Goal: Task Accomplishment & Management: Use online tool/utility

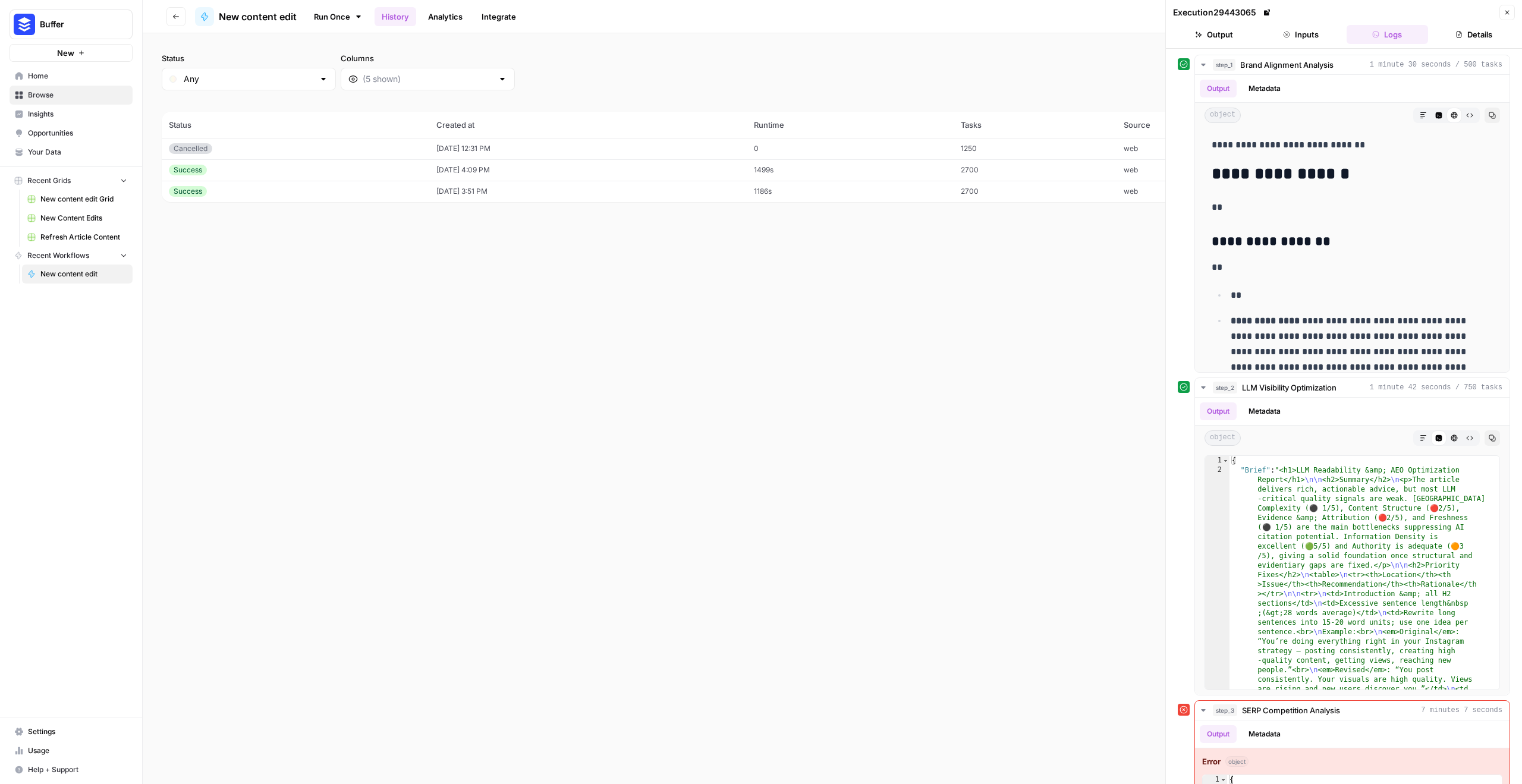
scroll to position [886, 0]
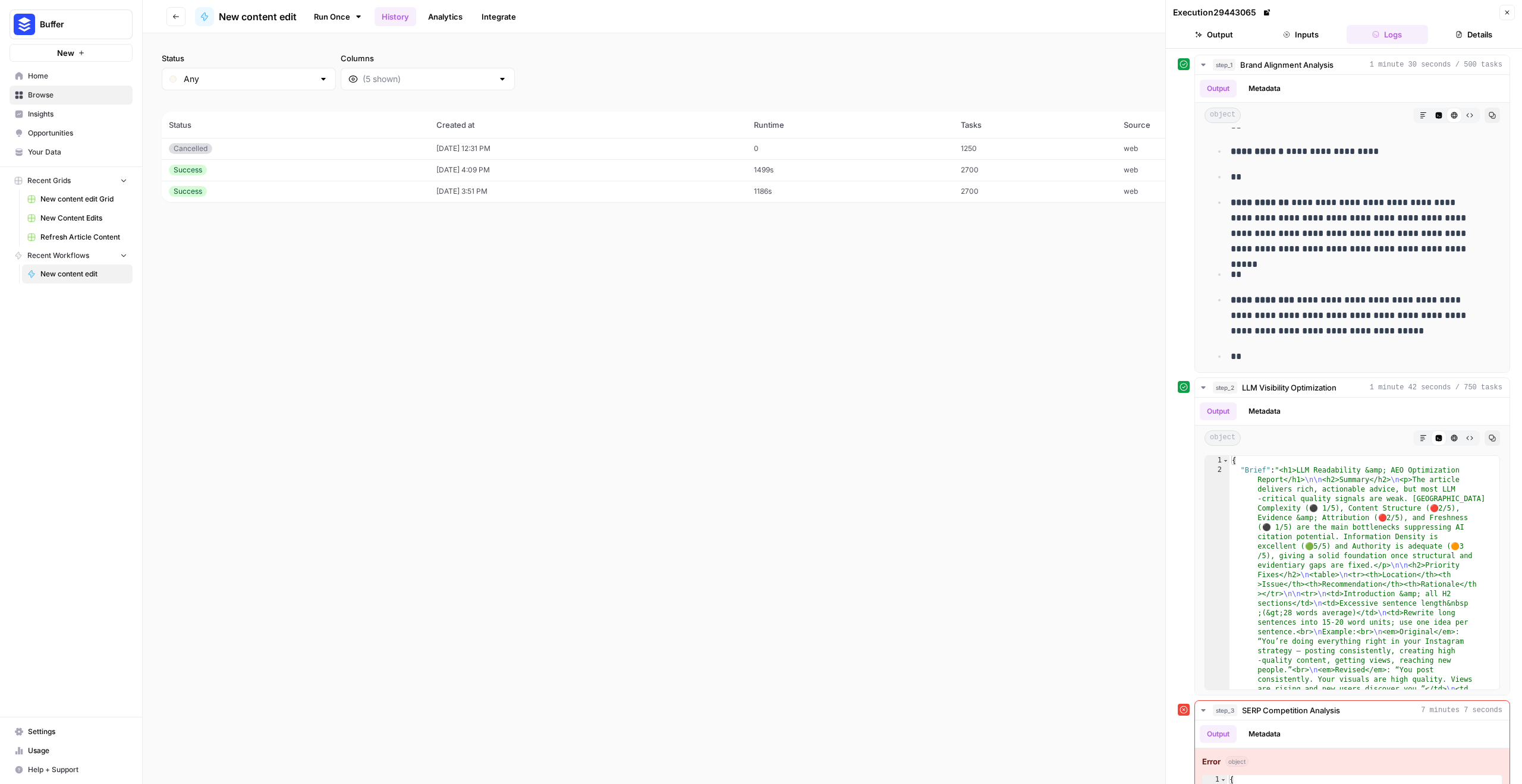
click at [847, 323] on div "Status Any Columns 2h 24h 7d 30d All Time Custom range (3 records) Status Creat…" at bounding box center [833, 408] width 1380 height 751
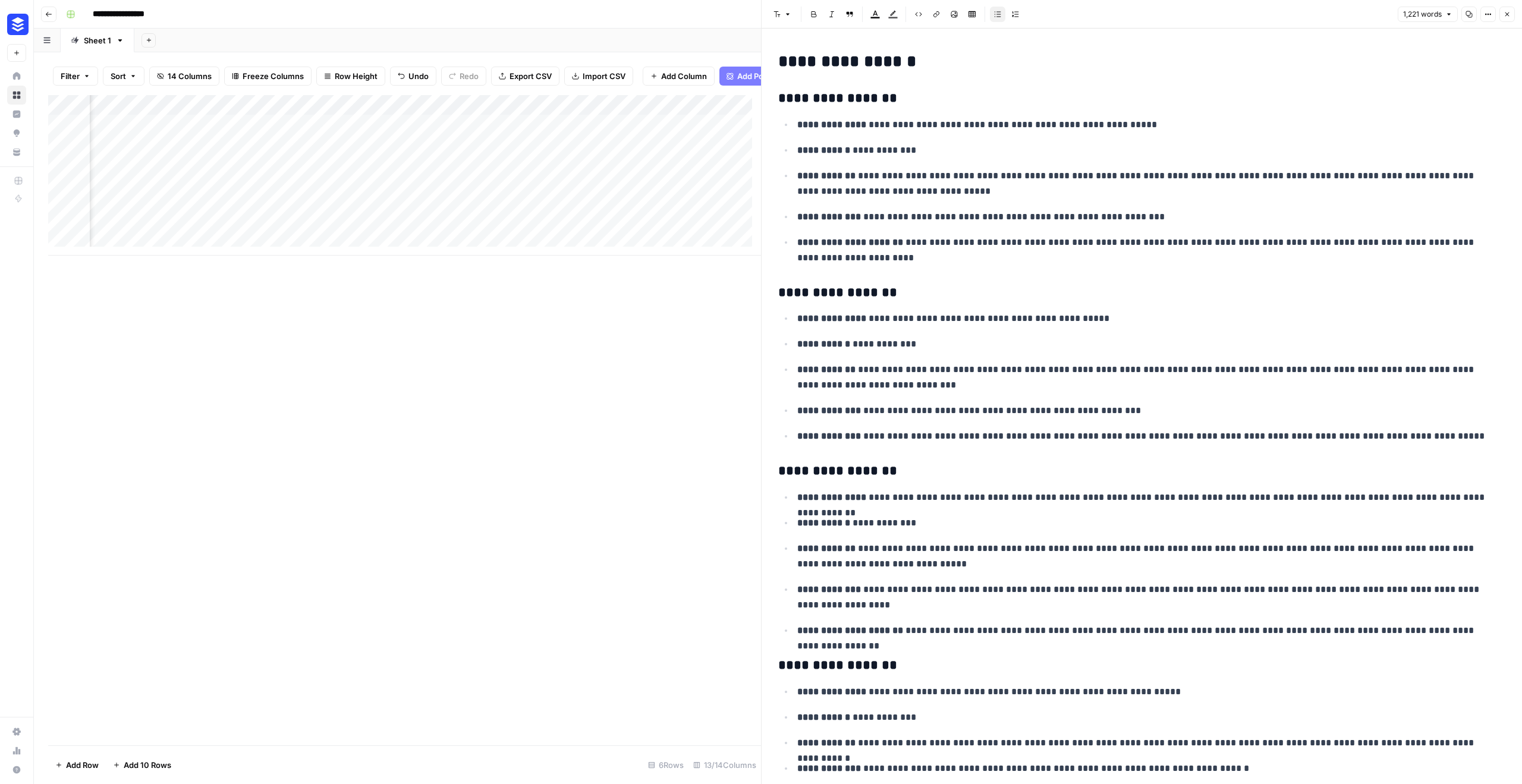
scroll to position [60, 0]
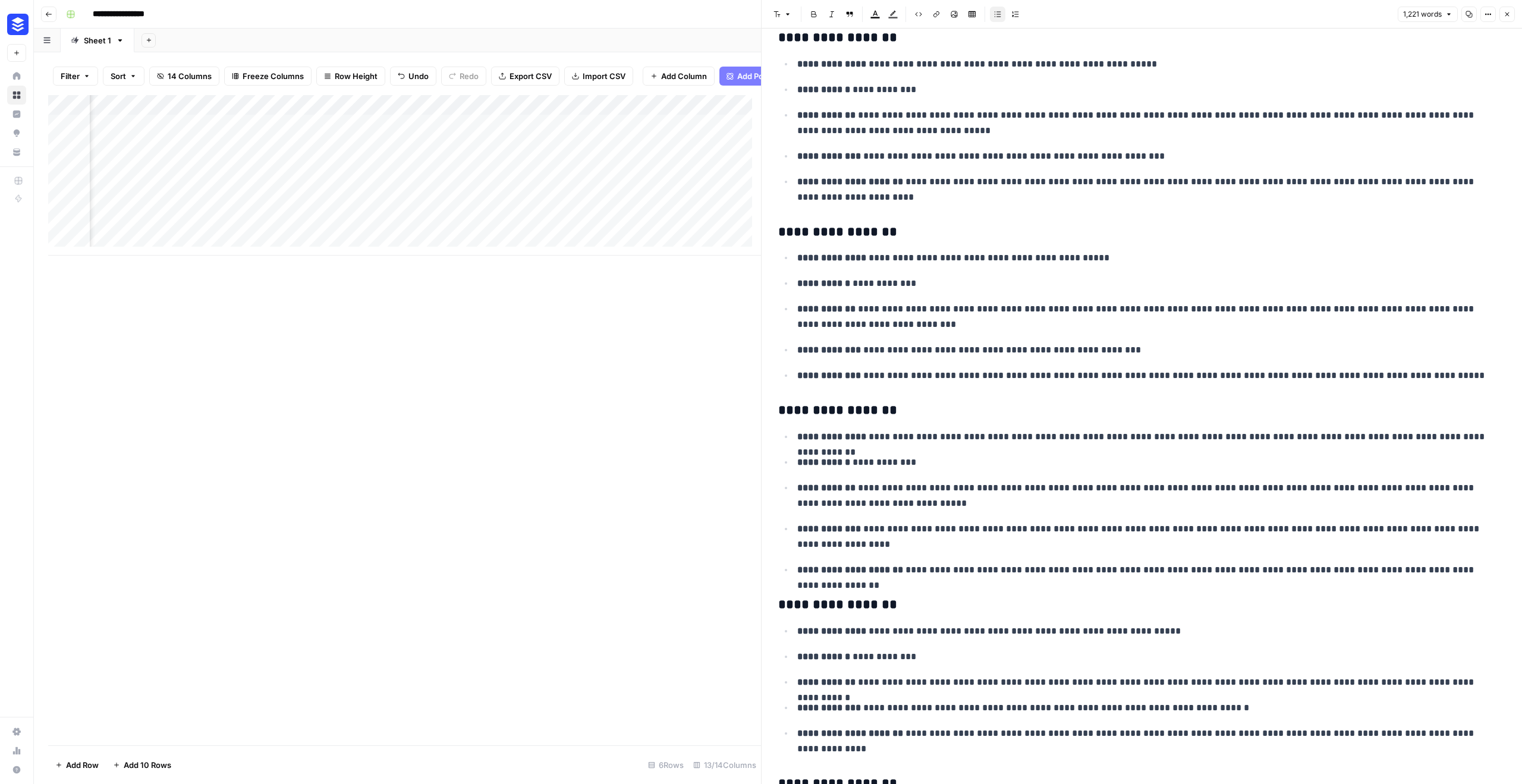
click at [1507, 12] on icon "button" at bounding box center [1508, 14] width 7 height 7
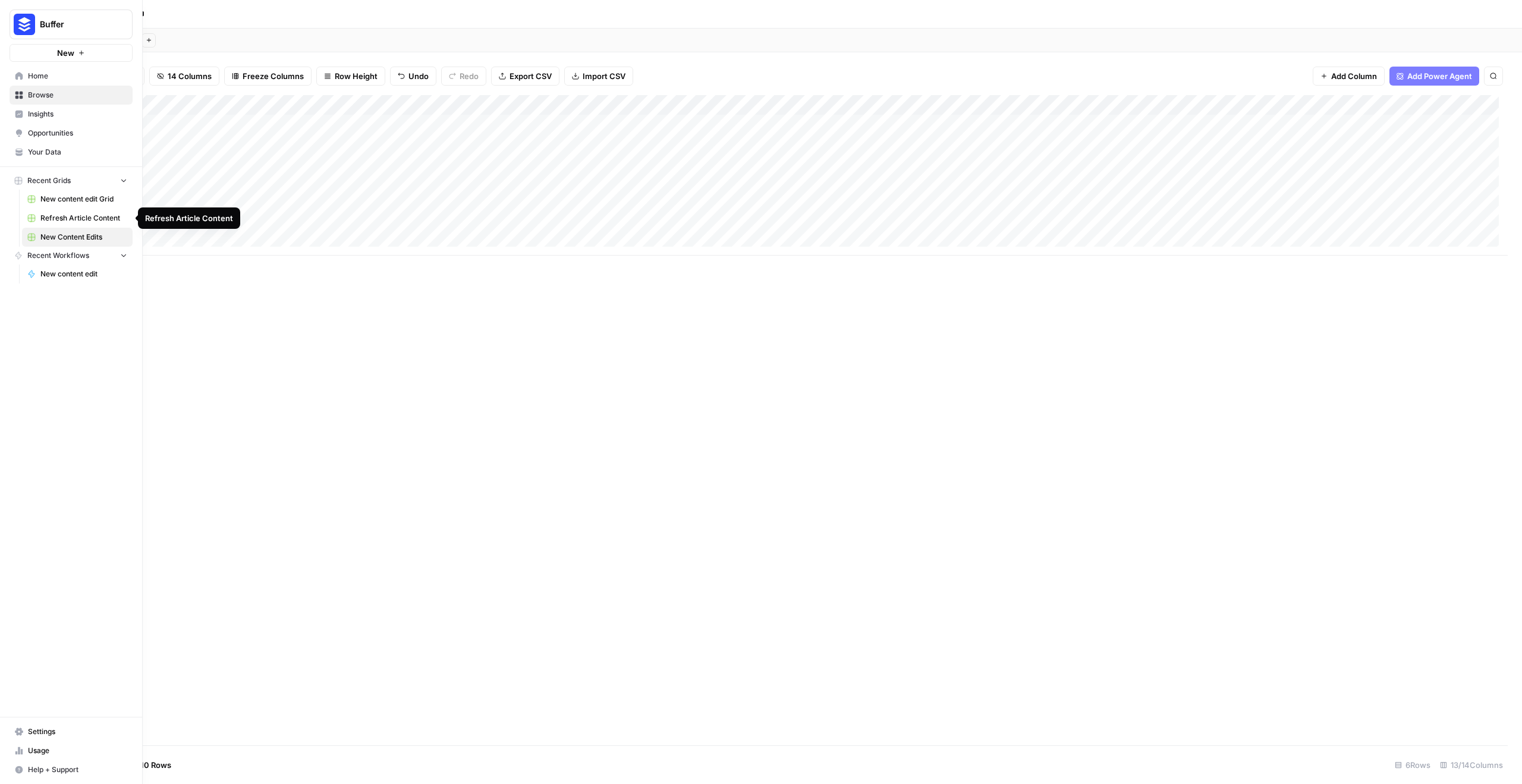
click at [83, 217] on span "Refresh Article Content" at bounding box center [84, 218] width 87 height 11
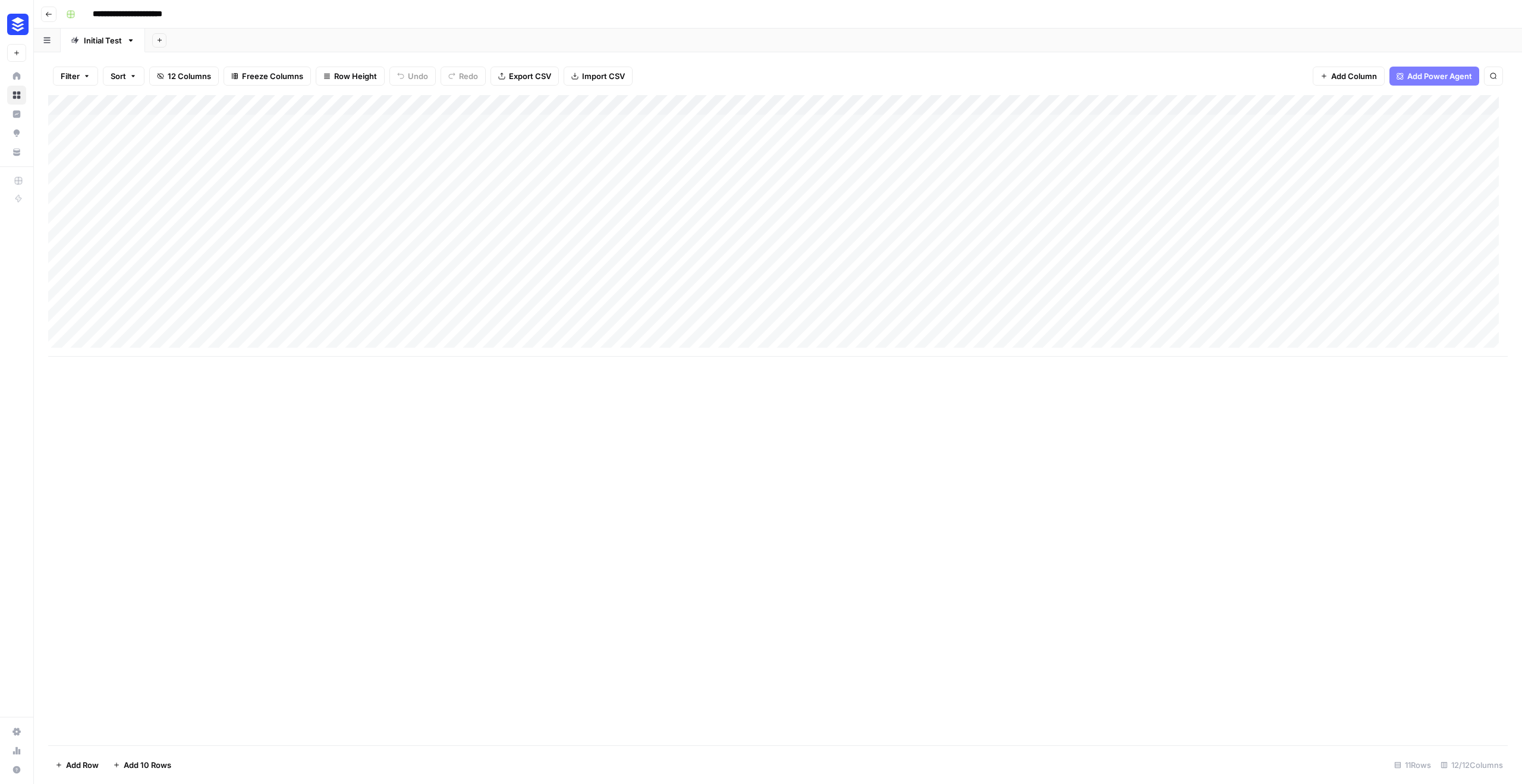
click at [58, 325] on div "Add Column" at bounding box center [778, 226] width 1460 height 262
click at [542, 124] on div "Add Column" at bounding box center [778, 226] width 1460 height 262
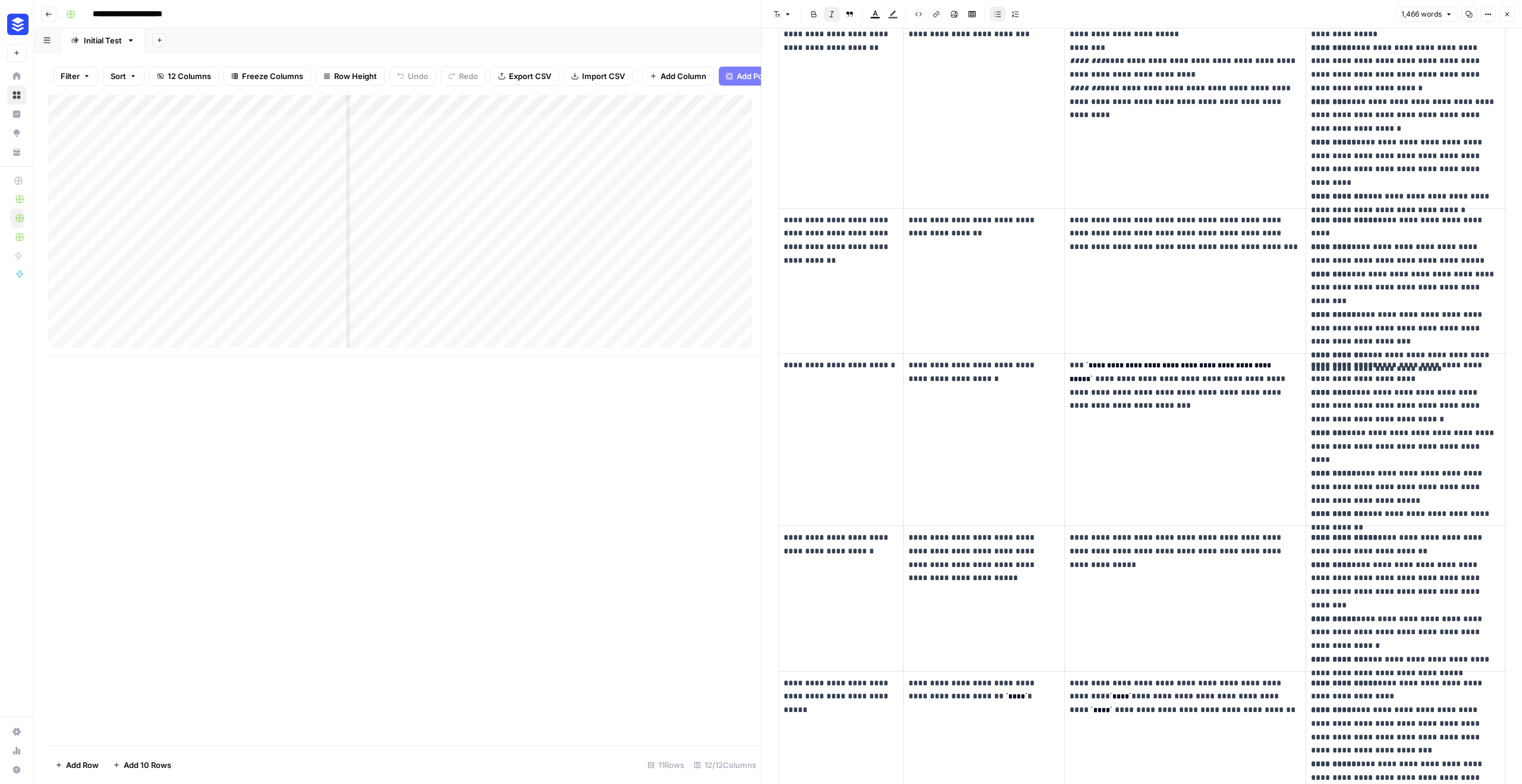
scroll to position [401, 0]
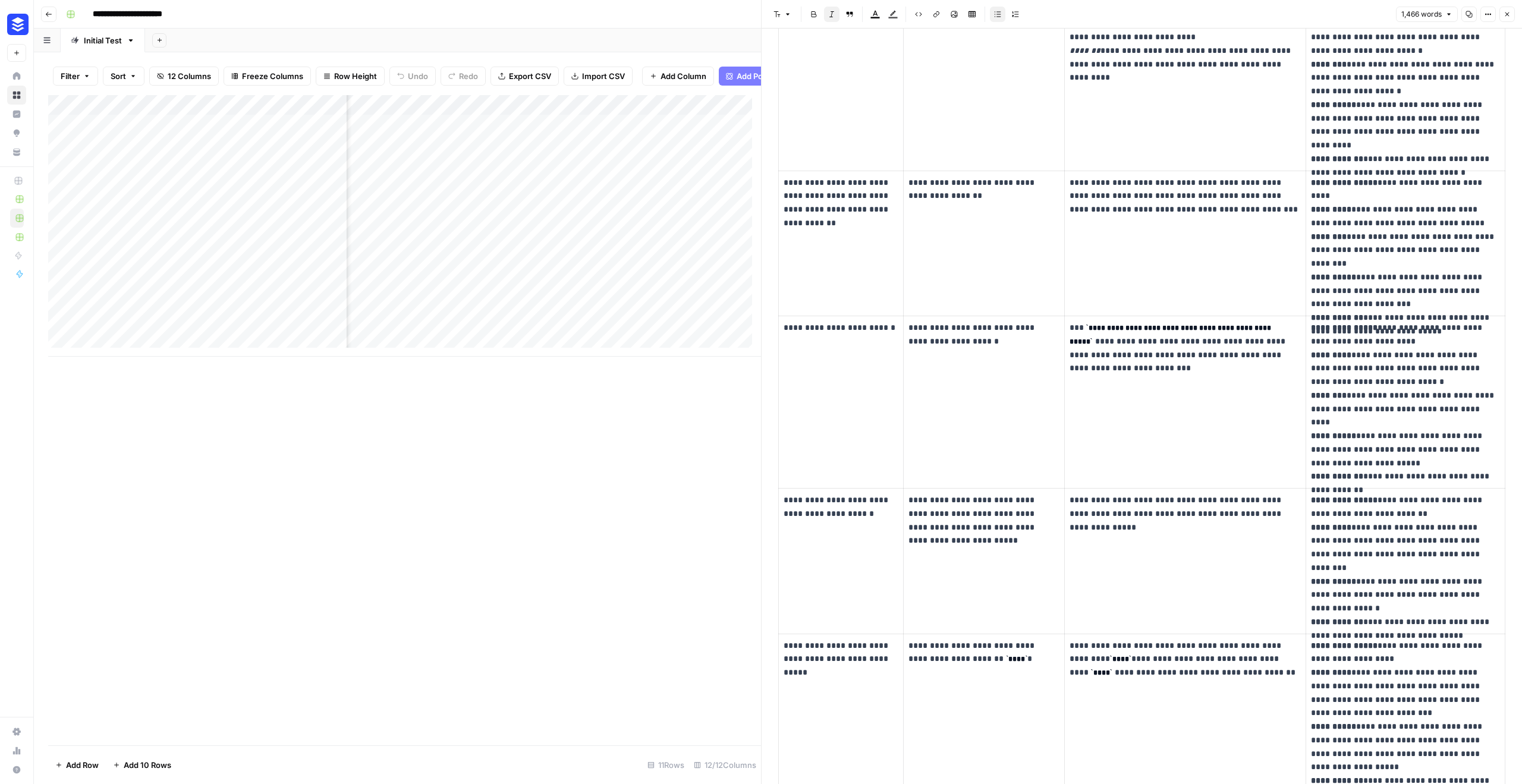
click at [1504, 15] on icon "button" at bounding box center [1508, 14] width 7 height 7
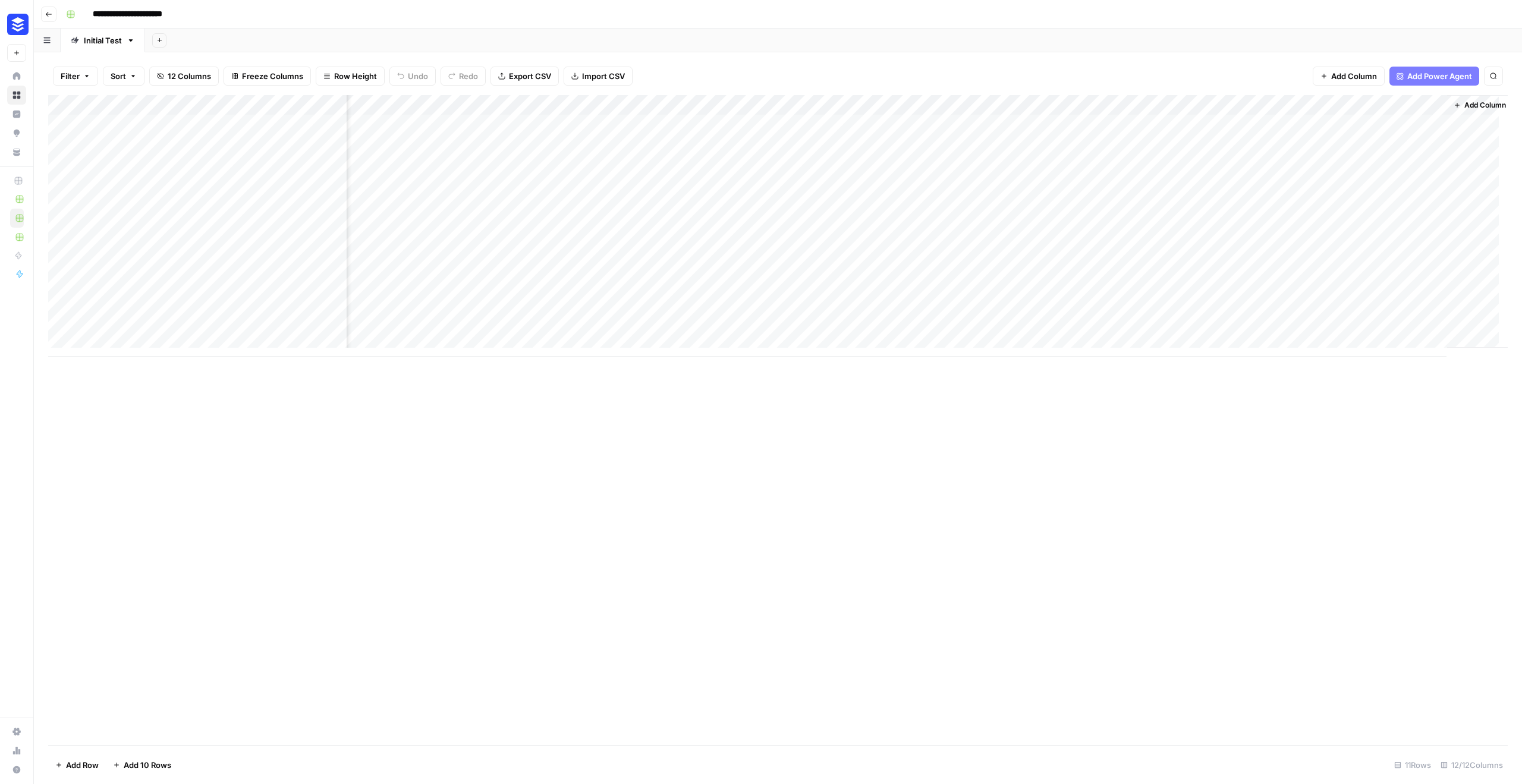
scroll to position [0, 661]
click at [843, 124] on div "Add Column" at bounding box center [778, 226] width 1460 height 262
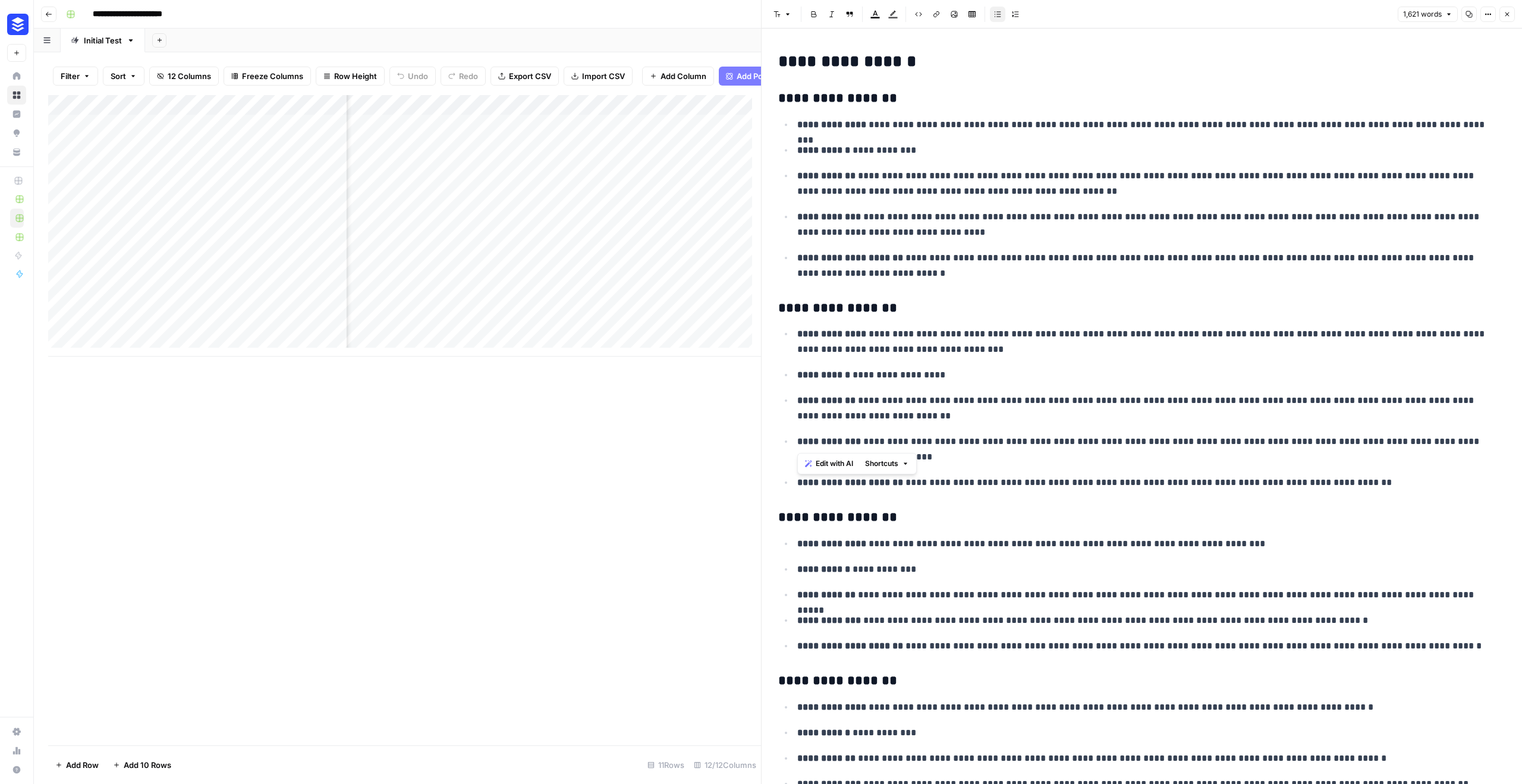
drag, startPoint x: 848, startPoint y: 414, endPoint x: 780, endPoint y: 405, distance: 68.6
click at [780, 405] on ul "**********" at bounding box center [1142, 407] width 728 height 165
drag, startPoint x: 932, startPoint y: 414, endPoint x: 1304, endPoint y: 158, distance: 451.6
click at [933, 414] on p "**********" at bounding box center [1147, 408] width 699 height 31
drag, startPoint x: 857, startPoint y: 144, endPoint x: 867, endPoint y: 123, distance: 23.3
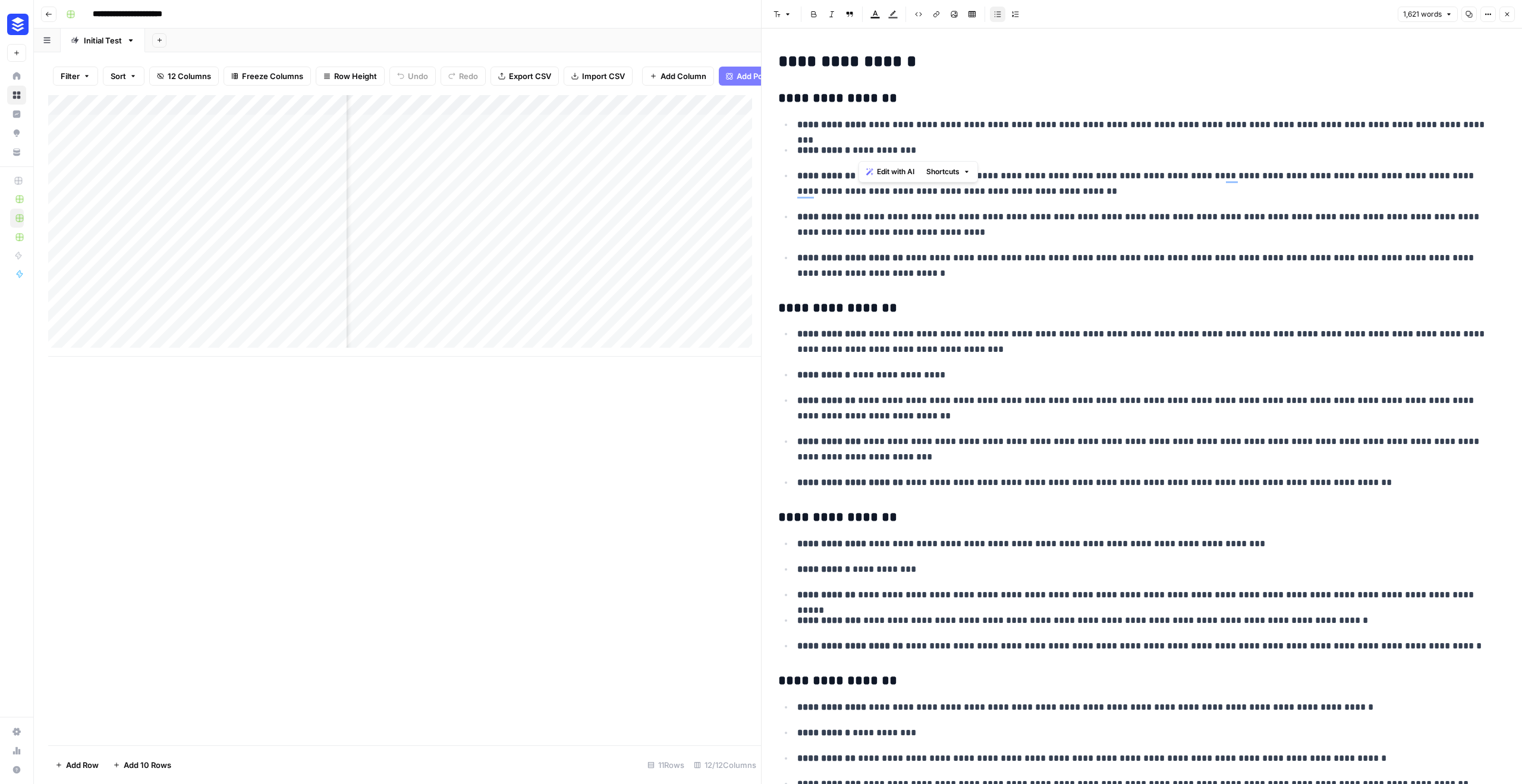
click at [867, 123] on ul "**********" at bounding box center [1142, 199] width 728 height 165
click at [987, 133] on ul "**********" at bounding box center [1142, 199] width 728 height 165
click at [1512, 13] on button "Close" at bounding box center [1507, 13] width 15 height 15
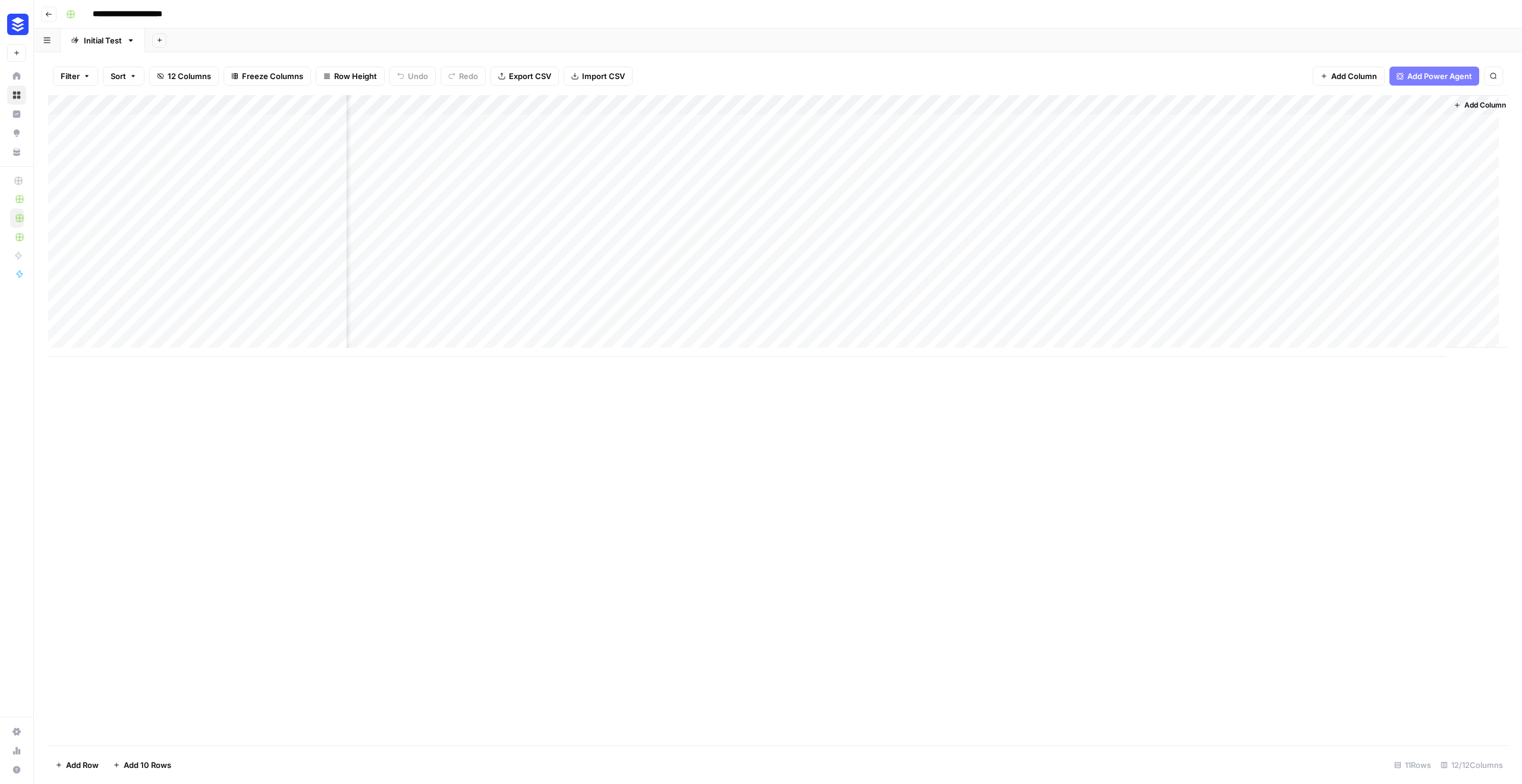
scroll to position [0, 661]
click at [708, 245] on div "Add Column" at bounding box center [778, 226] width 1460 height 262
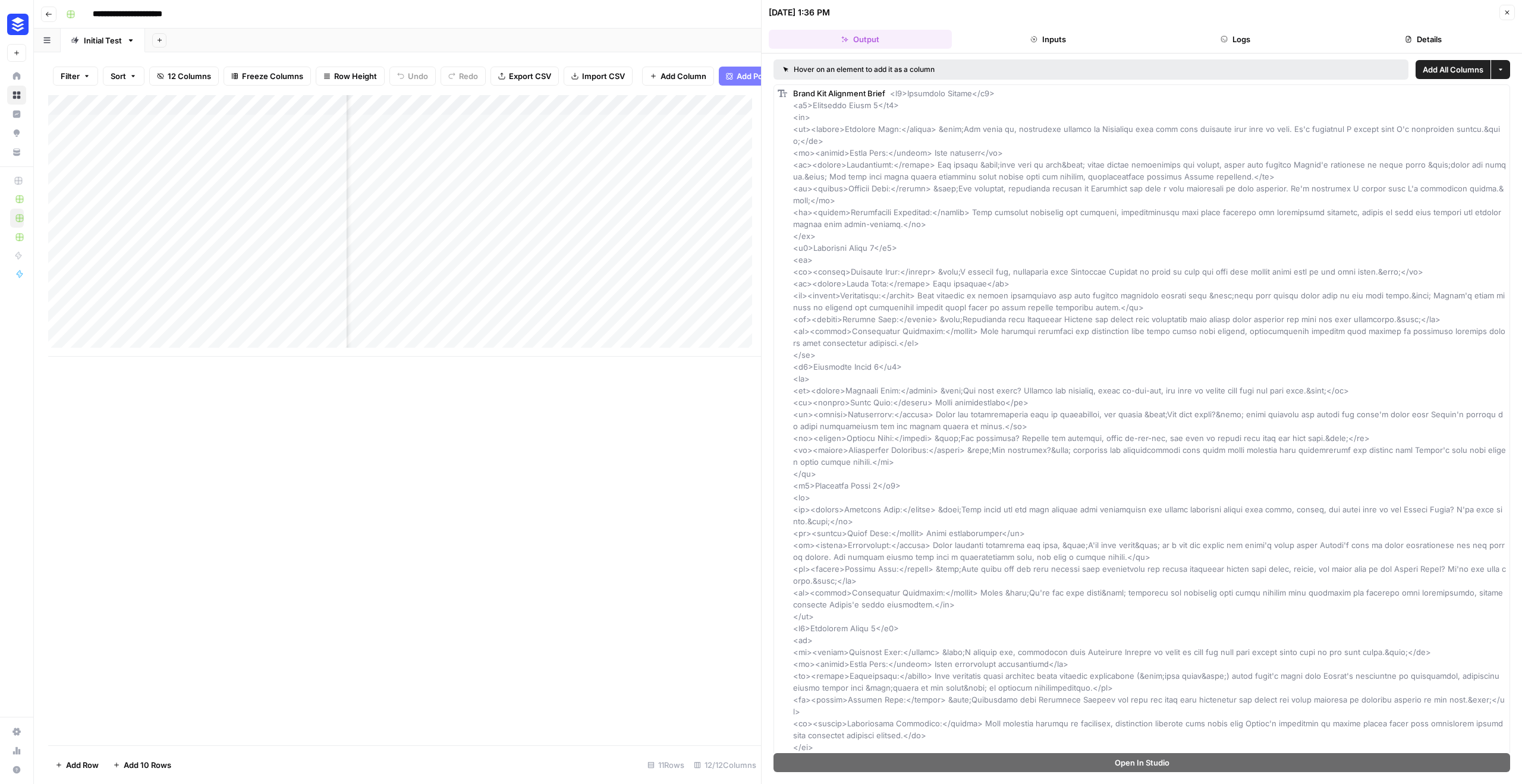
click at [514, 375] on div "Add Column" at bounding box center [405, 420] width 713 height 650
click at [1505, 13] on icon "button" at bounding box center [1508, 13] width 7 height 7
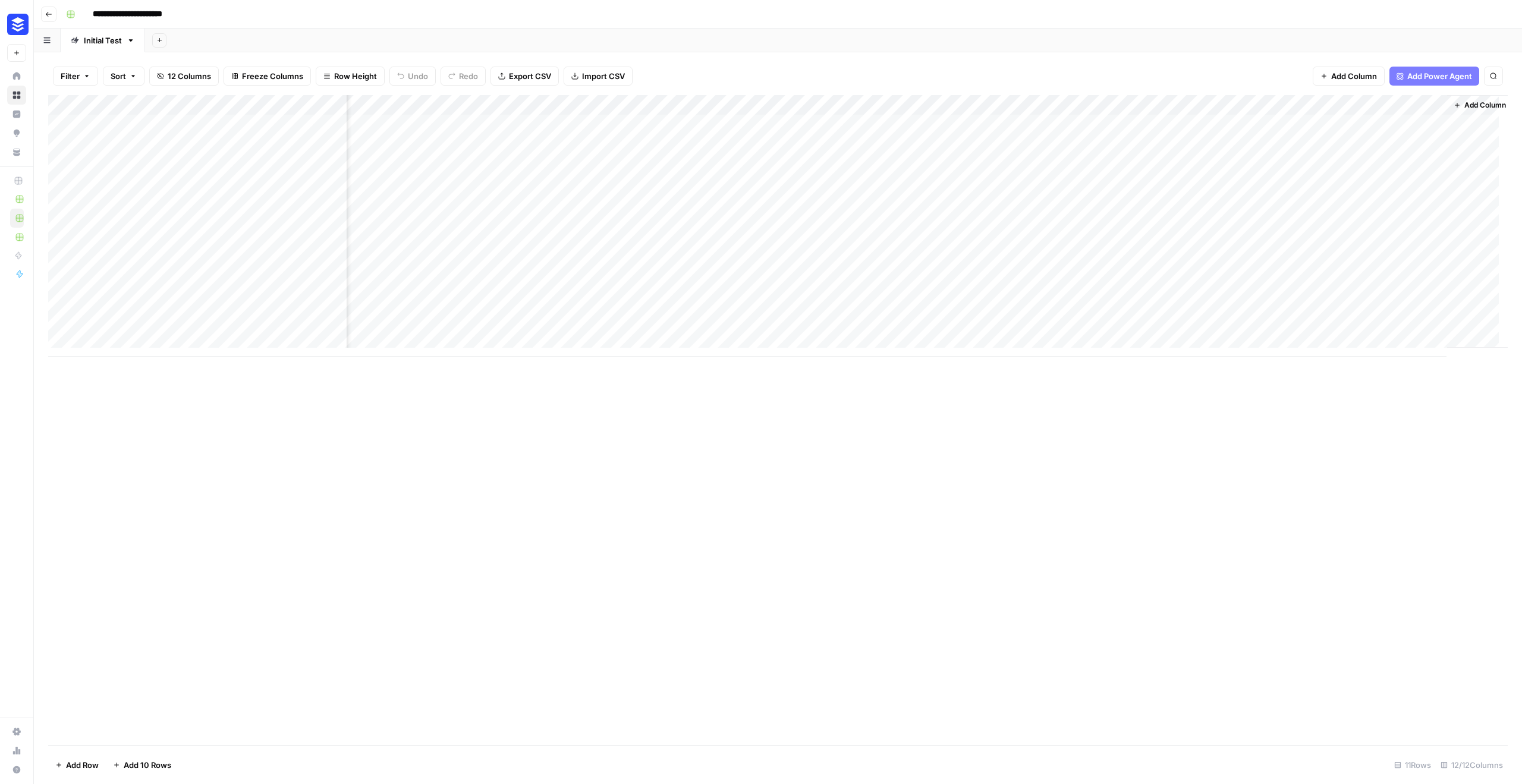
scroll to position [0, 661]
click at [1405, 165] on div "Add Column" at bounding box center [778, 226] width 1460 height 262
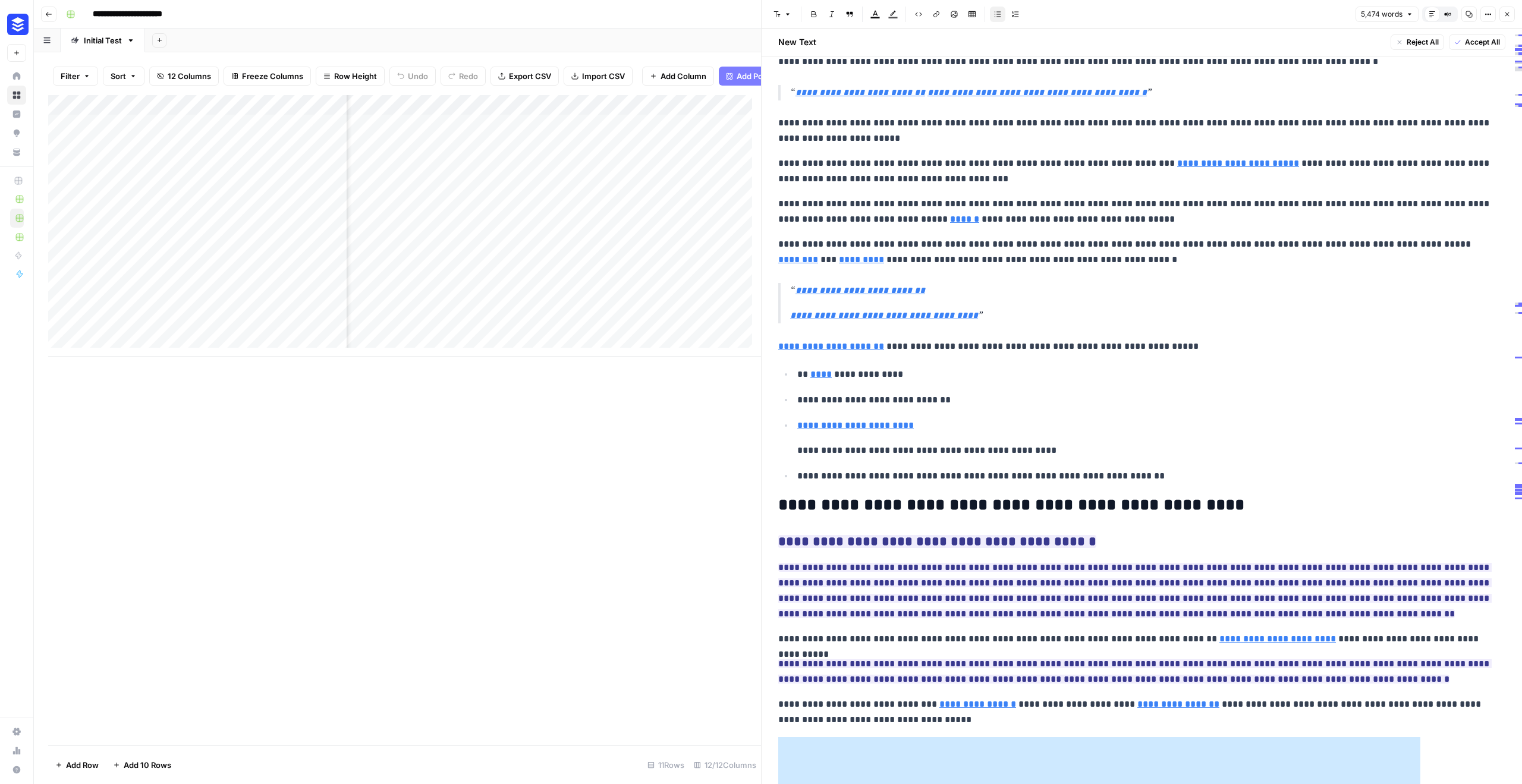
scroll to position [13461, 0]
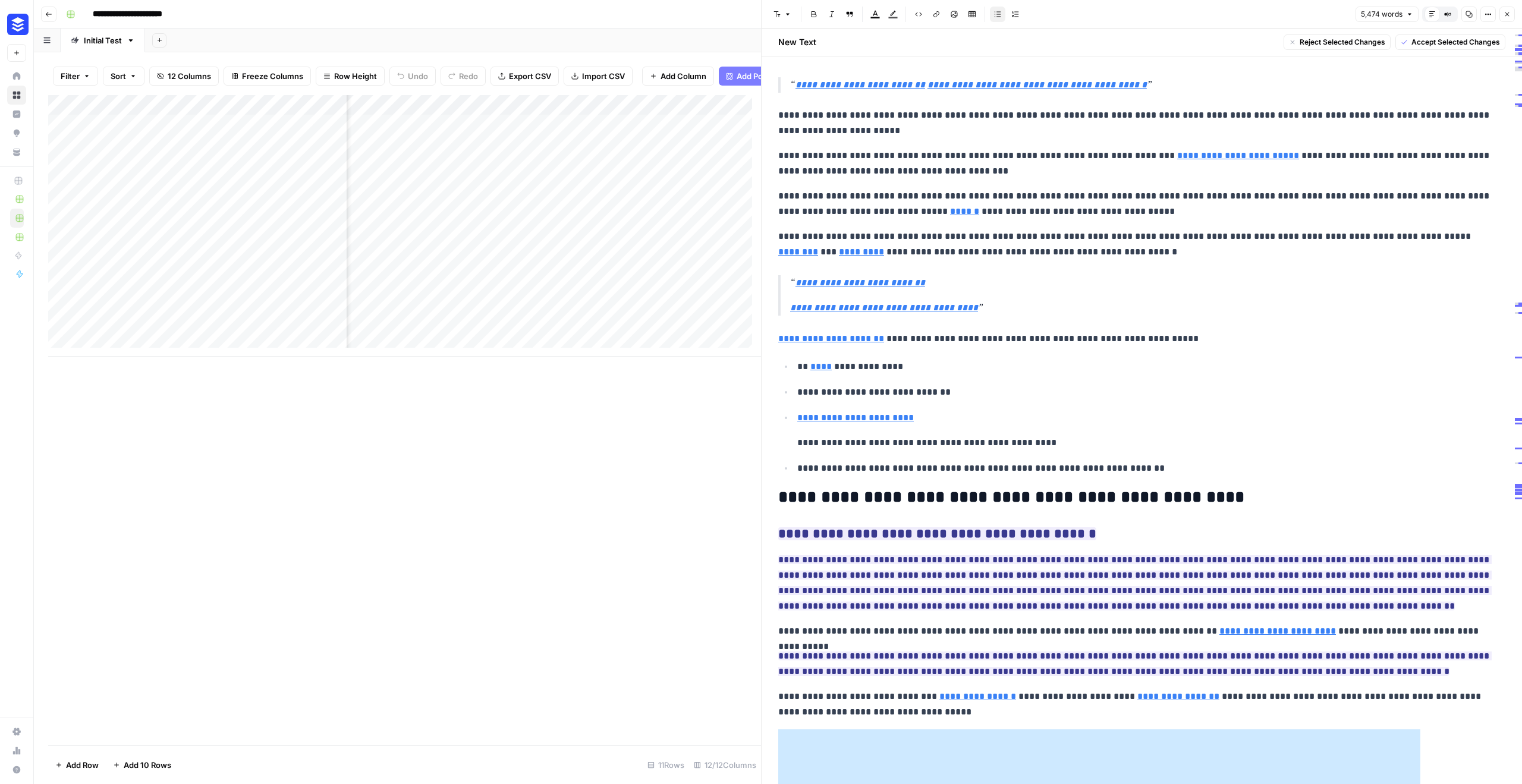
drag, startPoint x: 1094, startPoint y: 530, endPoint x: 777, endPoint y: 488, distance: 319.8
drag, startPoint x: 994, startPoint y: 512, endPoint x: 1010, endPoint y: 537, distance: 29.7
click at [994, 555] on ins "**********" at bounding box center [1134, 582] width 713 height 55
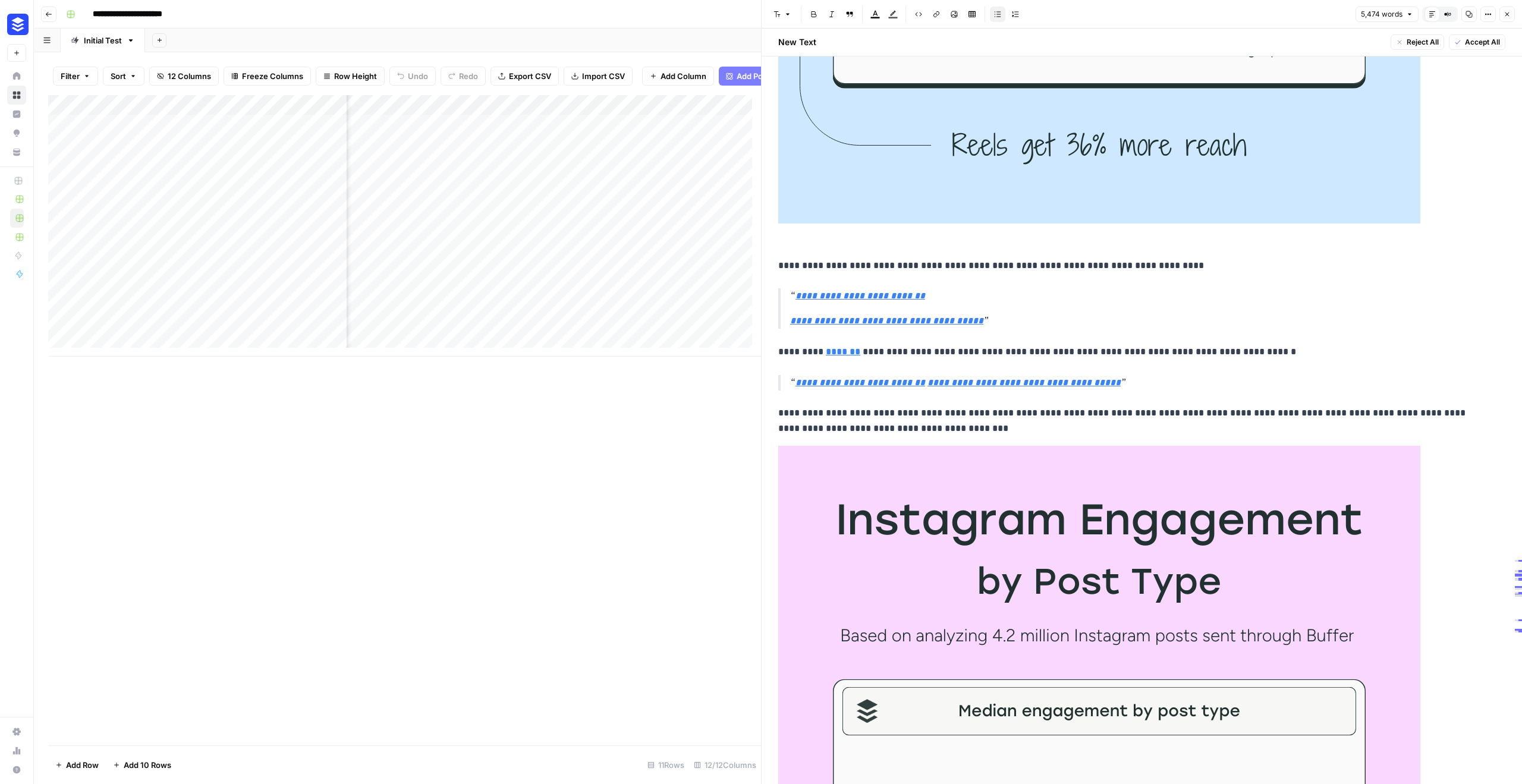
scroll to position [0, 0]
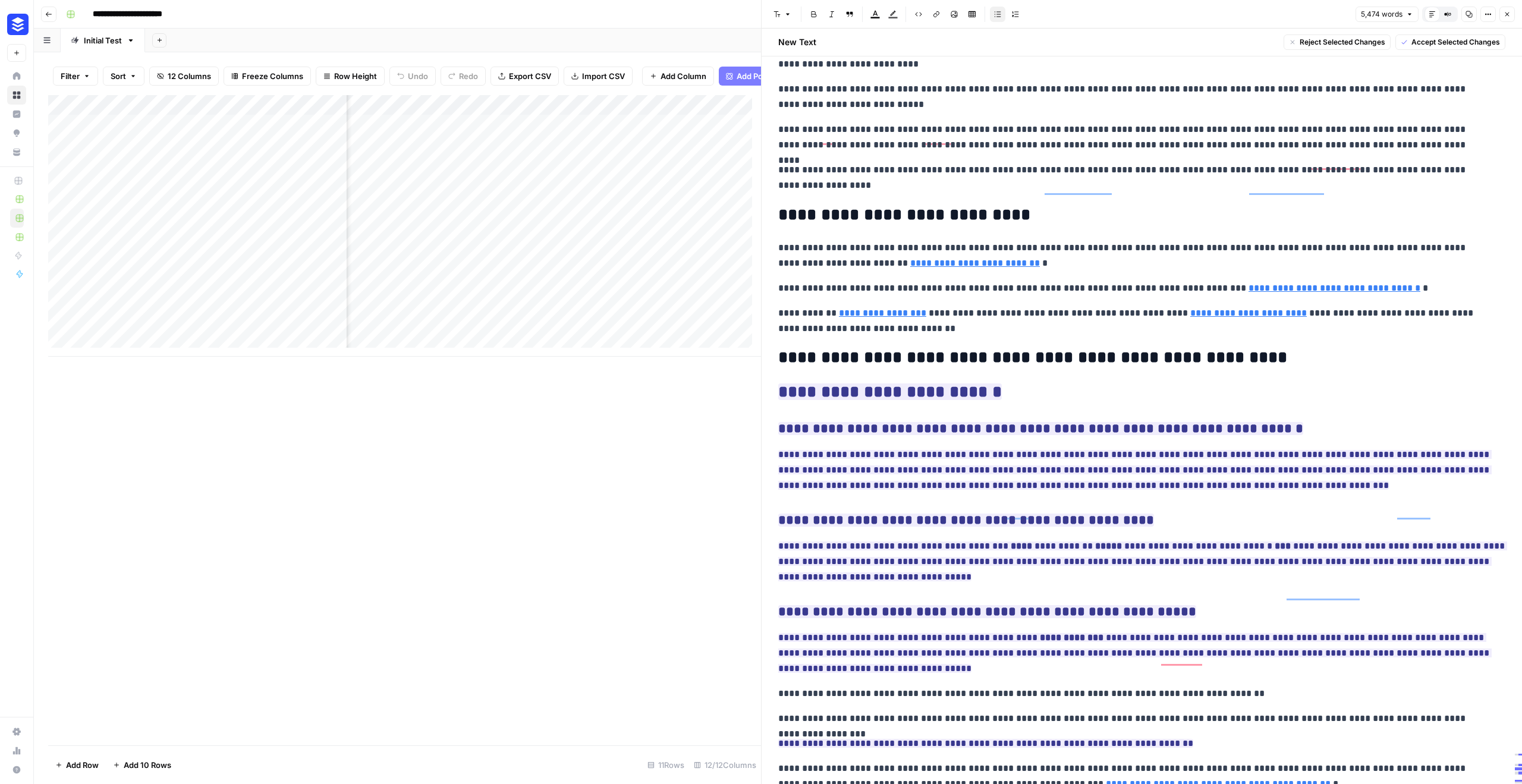
drag, startPoint x: 949, startPoint y: 452, endPoint x: 790, endPoint y: 382, distance: 173.7
drag, startPoint x: 918, startPoint y: 546, endPoint x: 785, endPoint y: 496, distance: 142.1
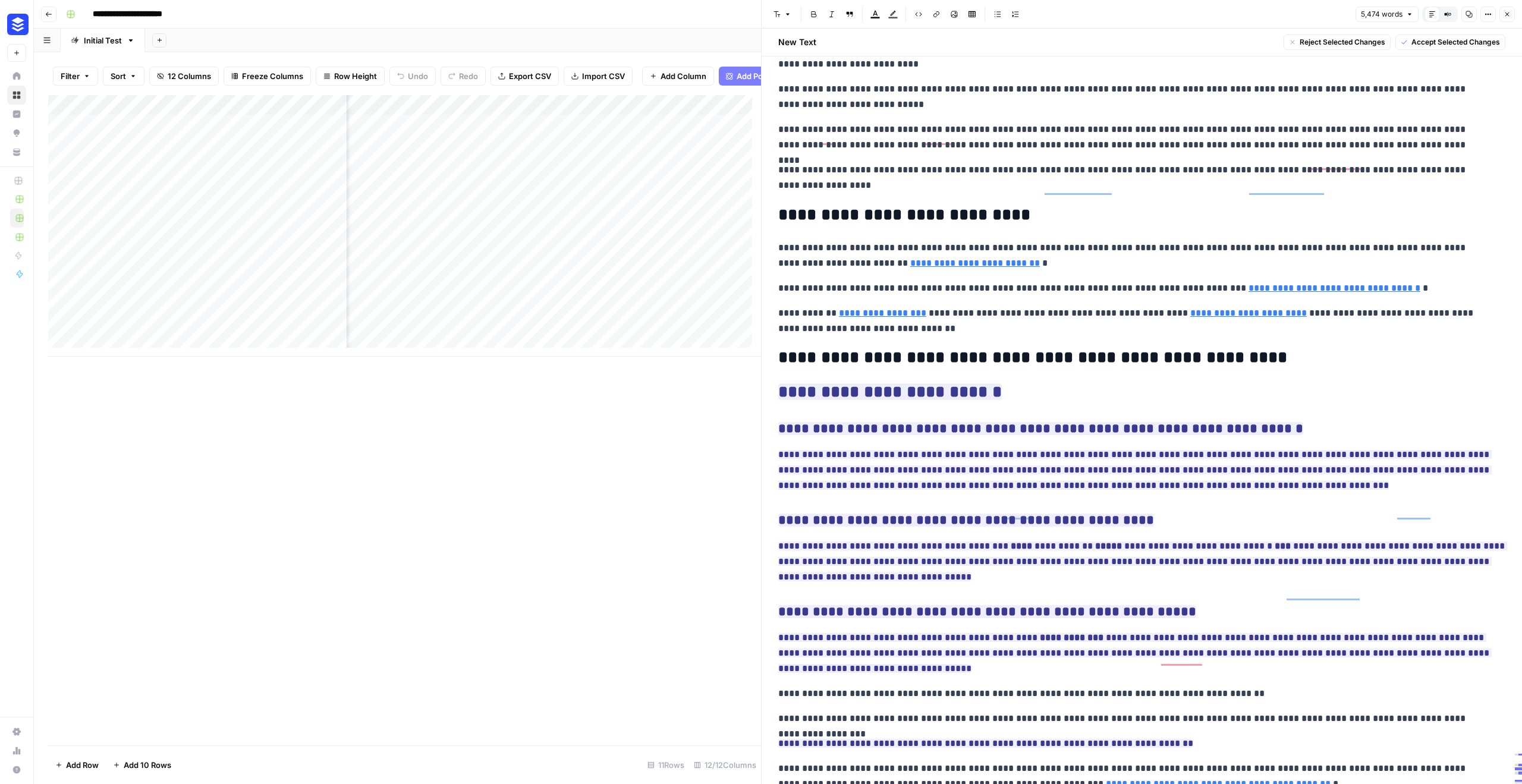
drag, startPoint x: 778, startPoint y: 303, endPoint x: 1001, endPoint y: 677, distance: 435.4
click at [41, 15] on button "Go back" at bounding box center [49, 13] width 15 height 15
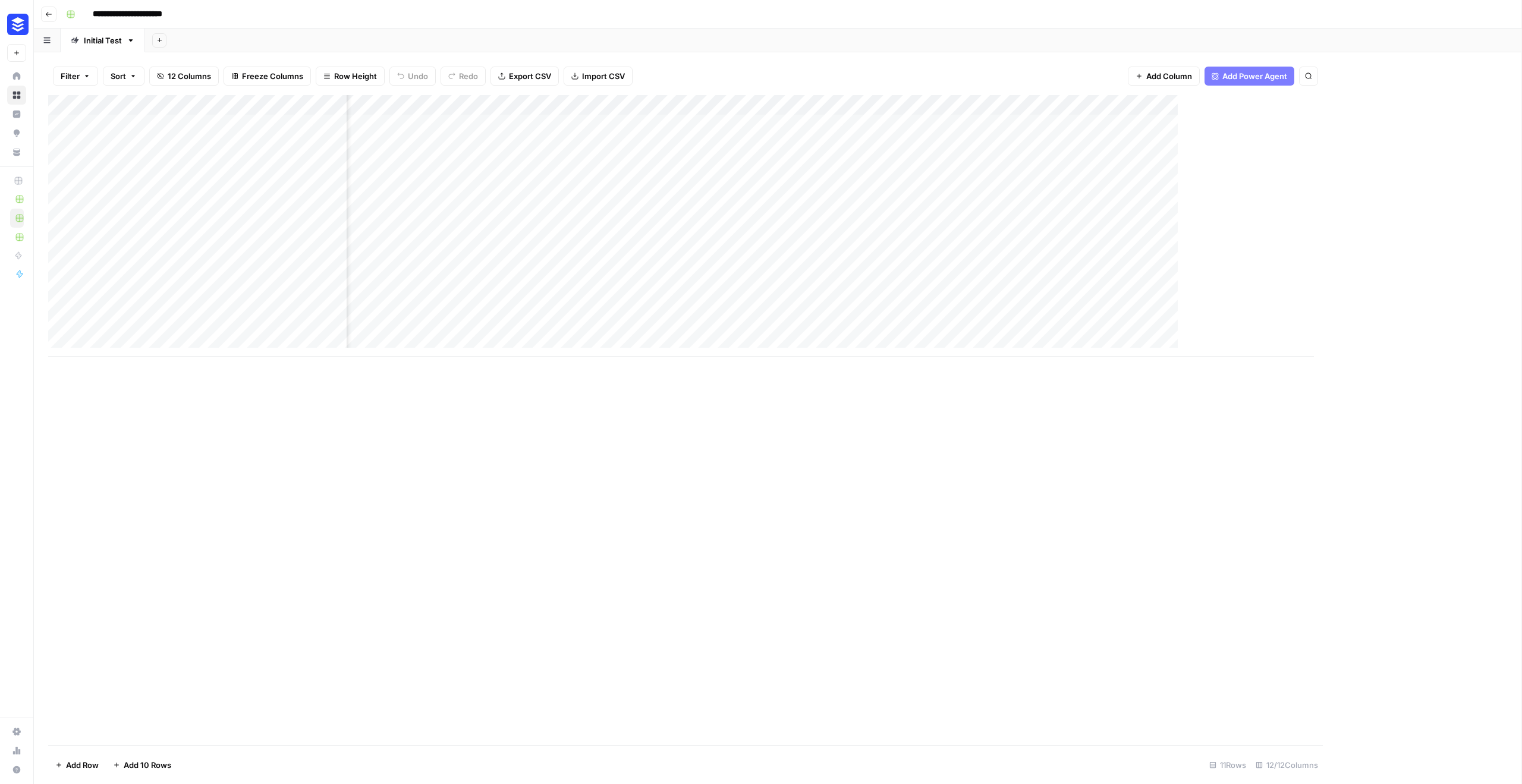
scroll to position [0, 647]
click at [17, 52] on button "New" at bounding box center [16, 53] width 19 height 18
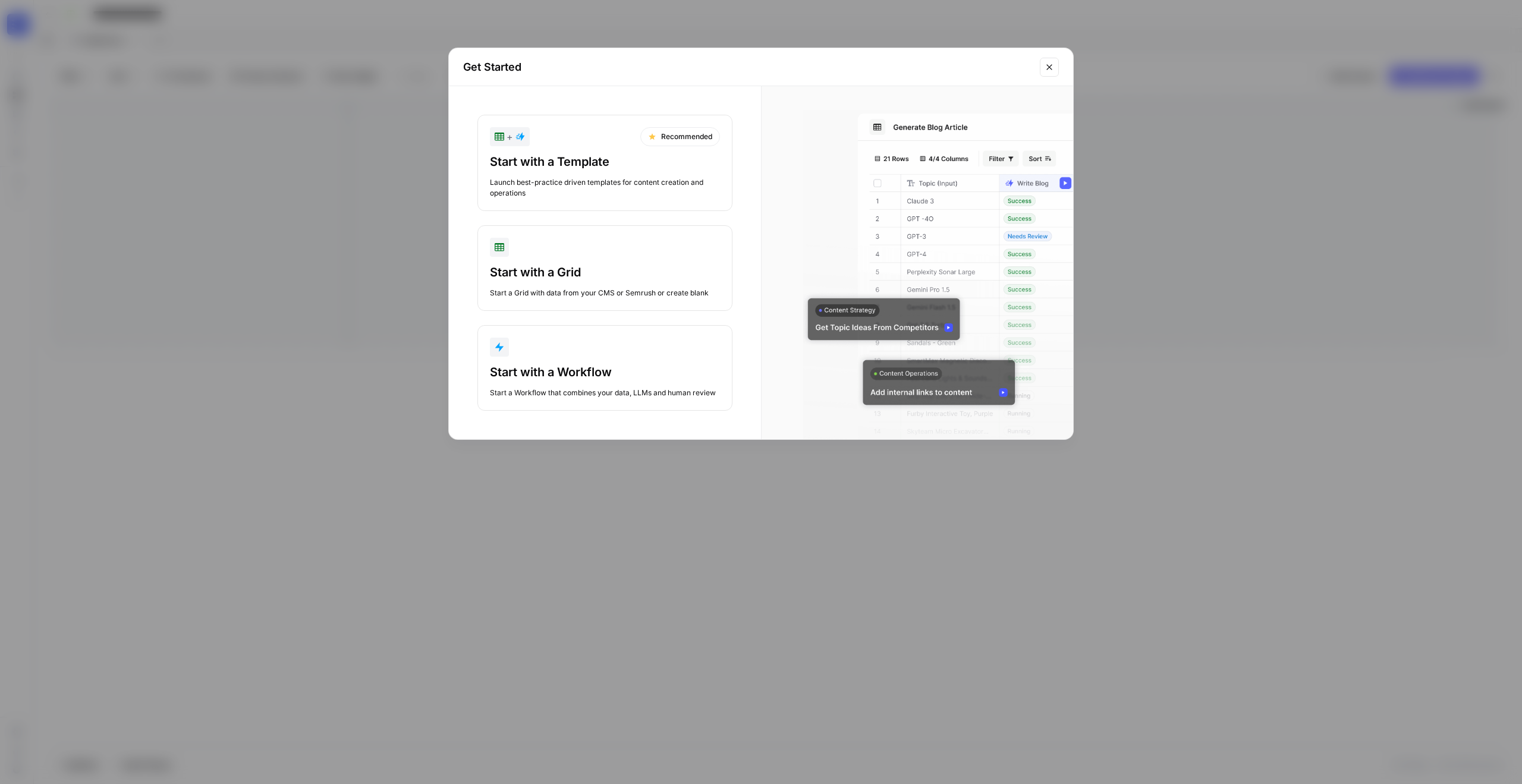
click at [647, 161] on div "Start with a Template" at bounding box center [605, 162] width 230 height 17
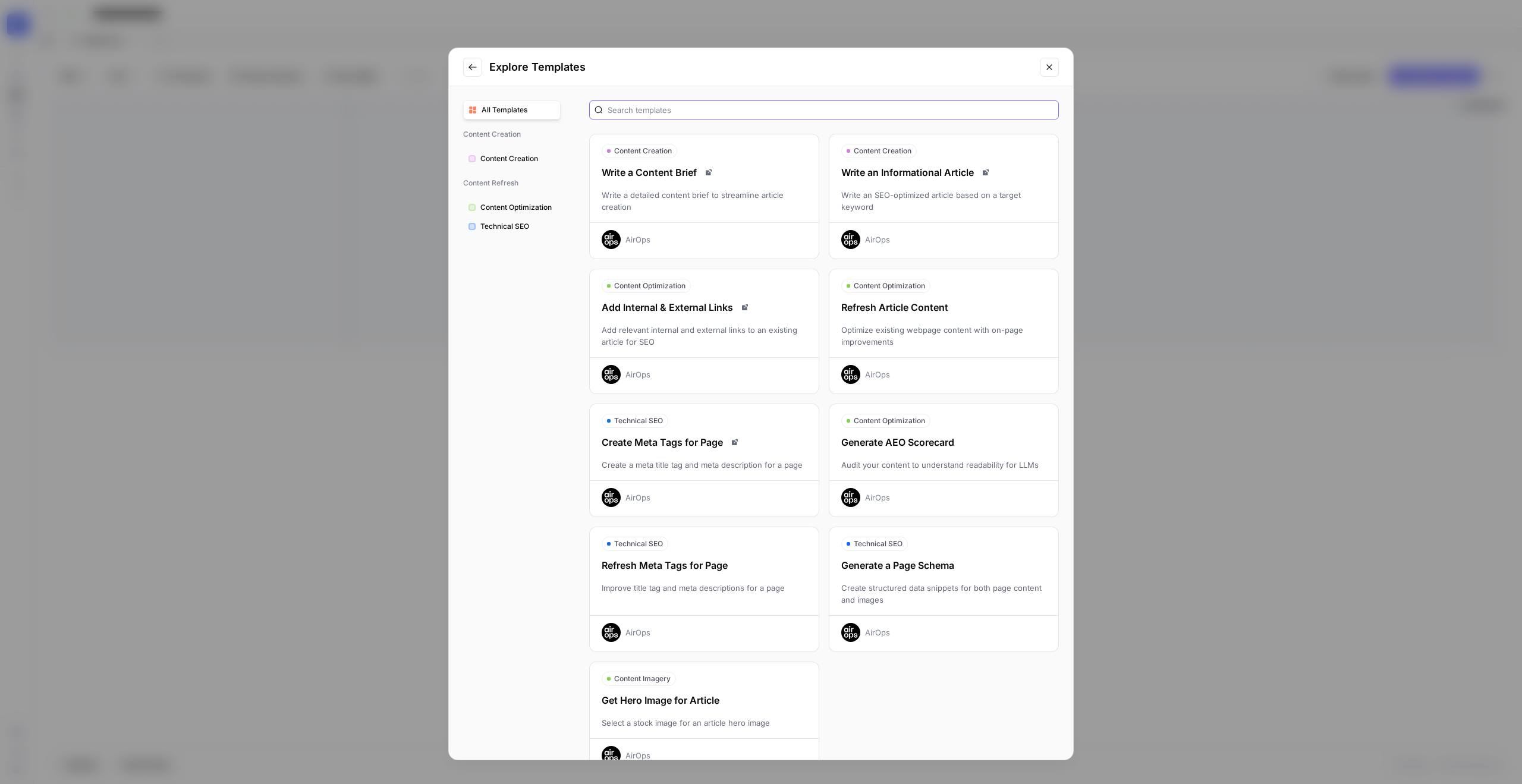
click at [658, 109] on input "text" at bounding box center [831, 110] width 446 height 12
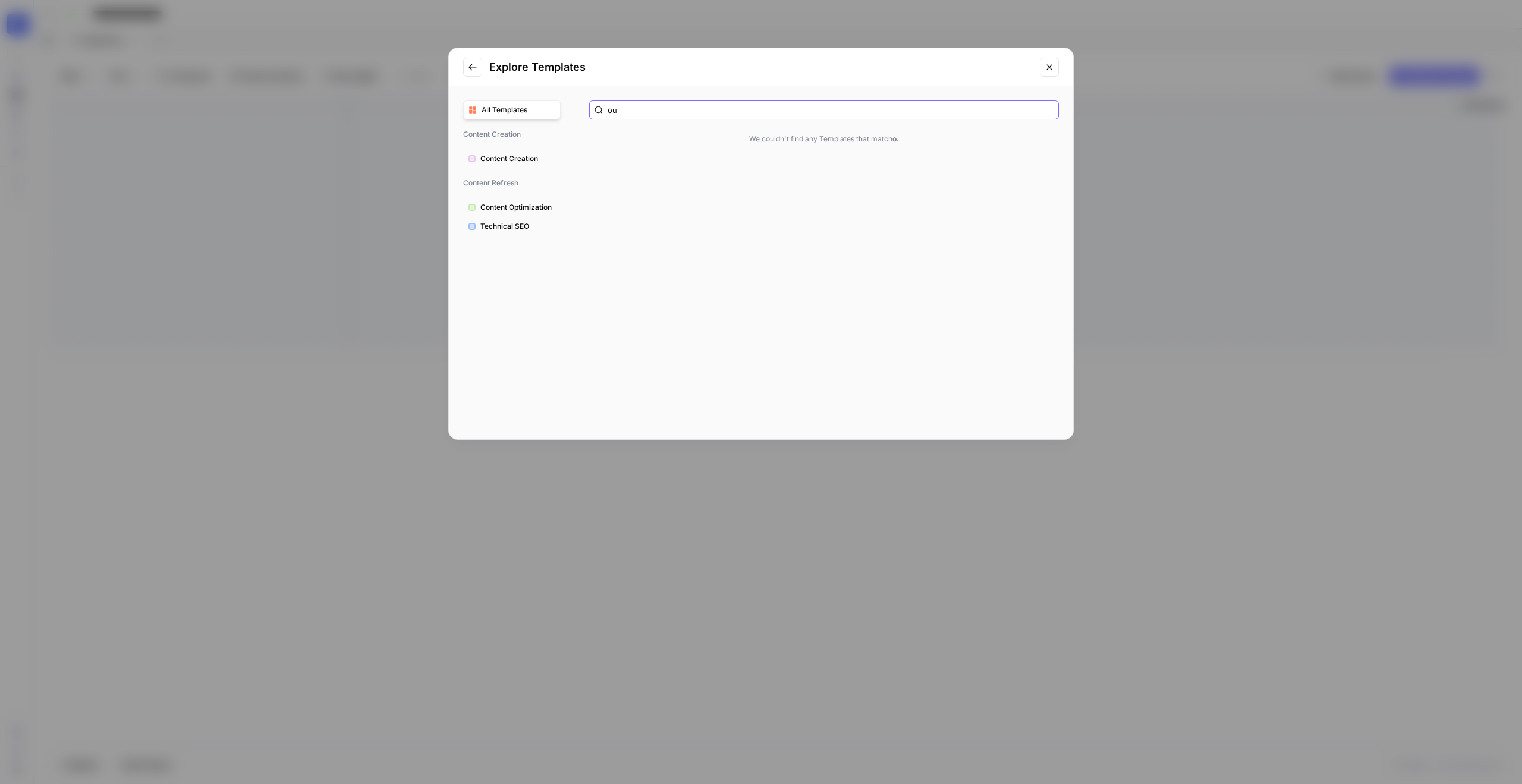
type input "out"
drag, startPoint x: 650, startPoint y: 114, endPoint x: 600, endPoint y: 102, distance: 51.4
click at [600, 102] on div "out" at bounding box center [824, 110] width 470 height 19
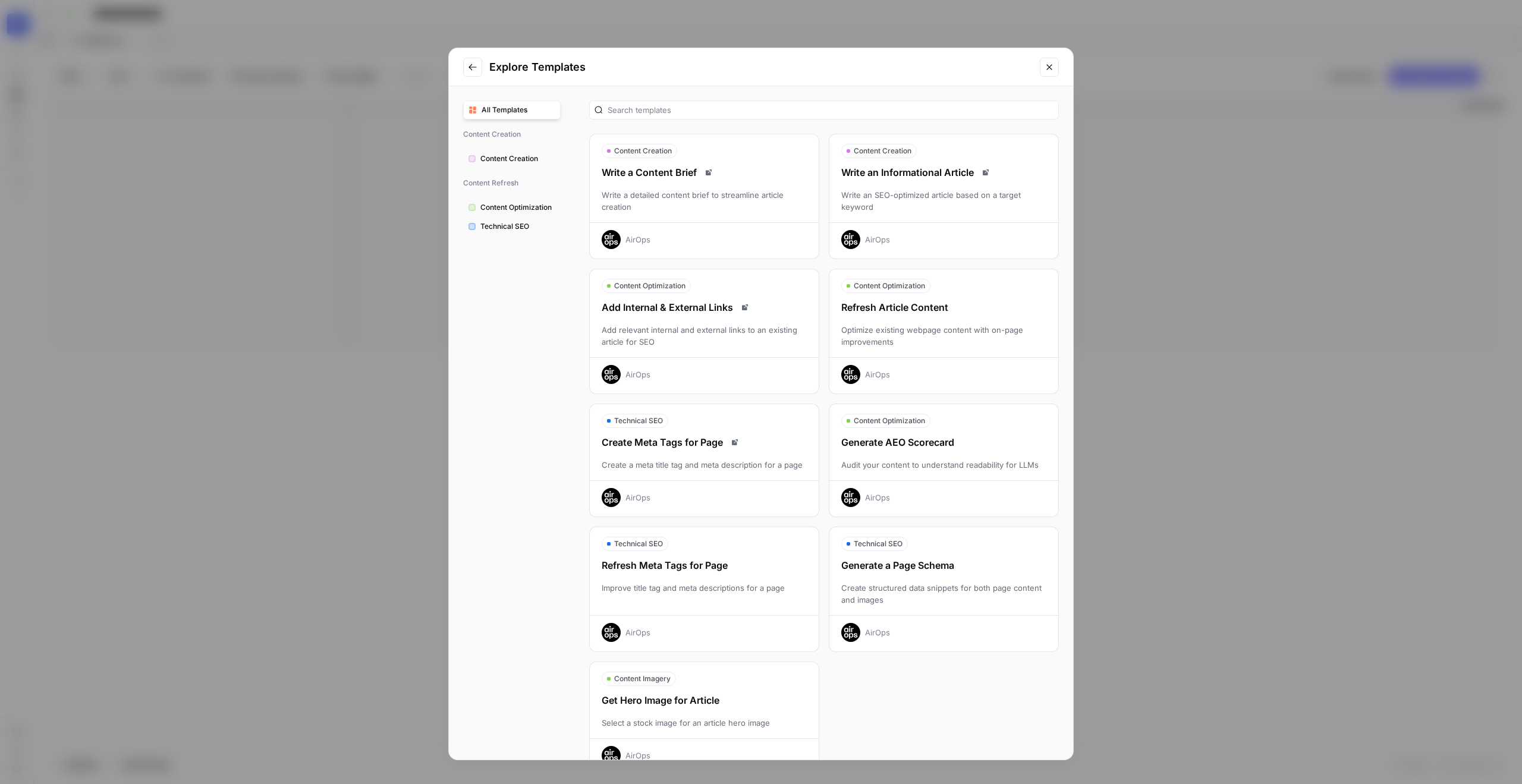
click at [914, 189] on div "Write an SEO-optimized article based on a target keyword" at bounding box center [944, 200] width 229 height 23
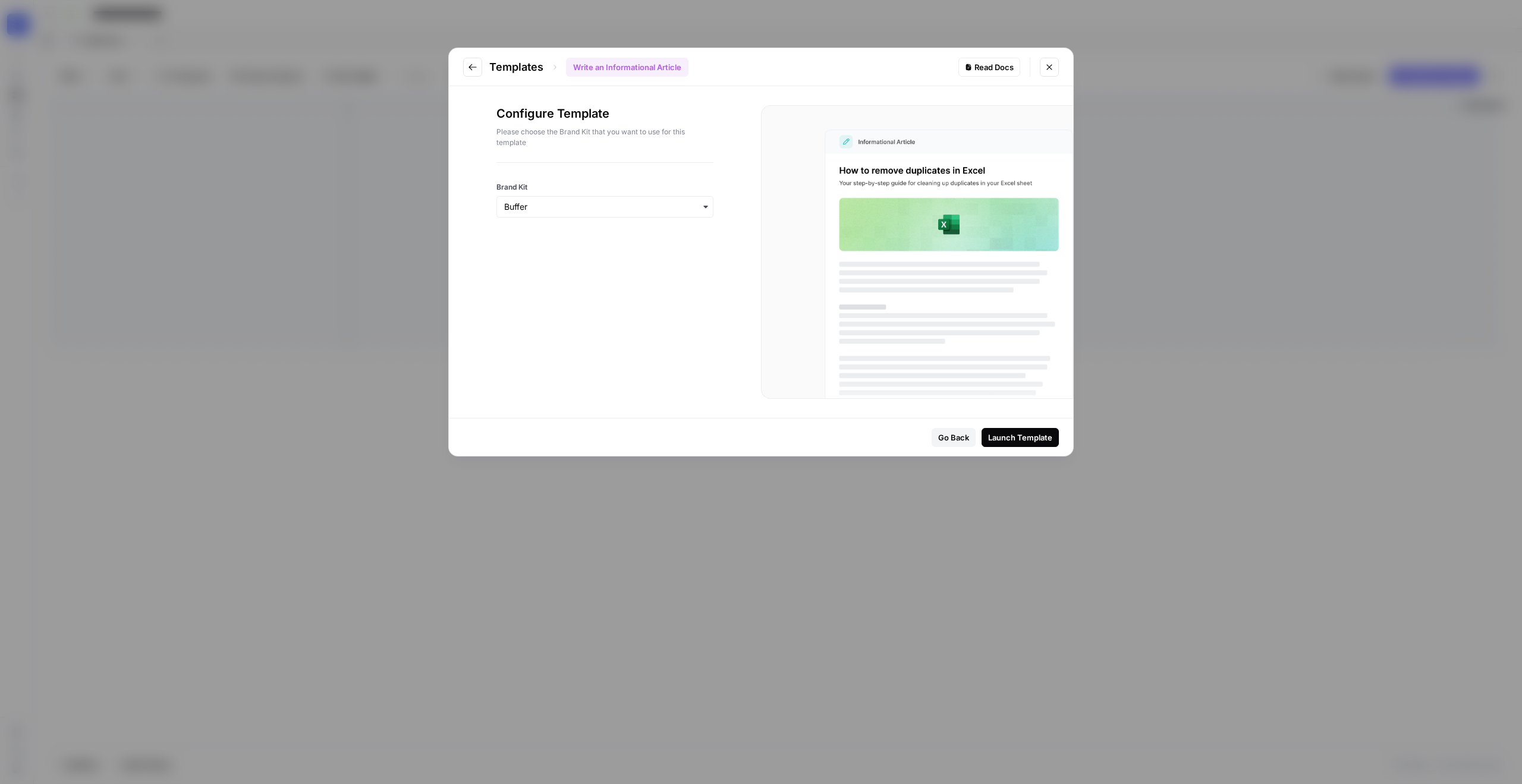
click at [1032, 440] on div "Launch Template" at bounding box center [1020, 437] width 64 height 12
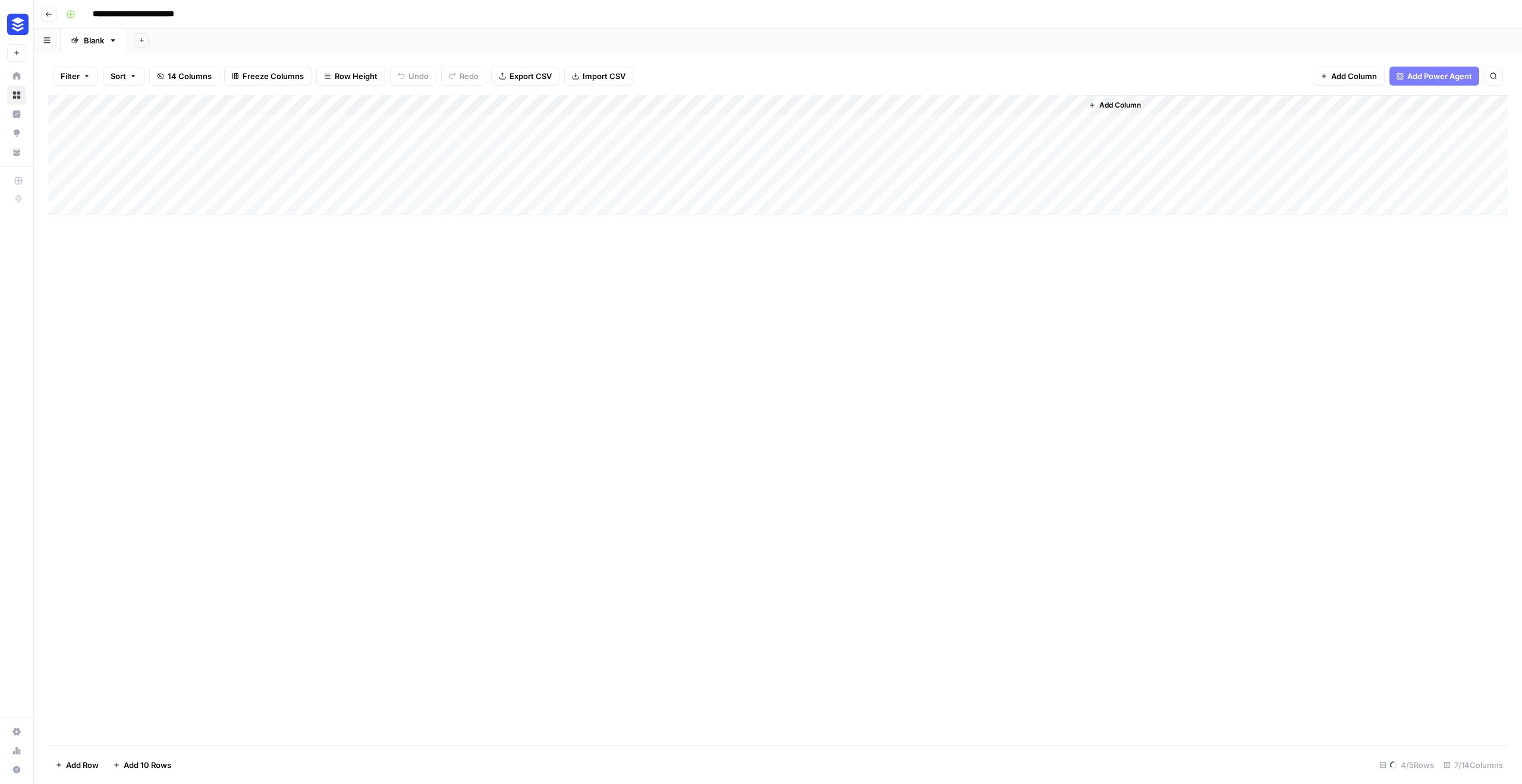
click at [231, 295] on div "Add Column" at bounding box center [778, 420] width 1460 height 650
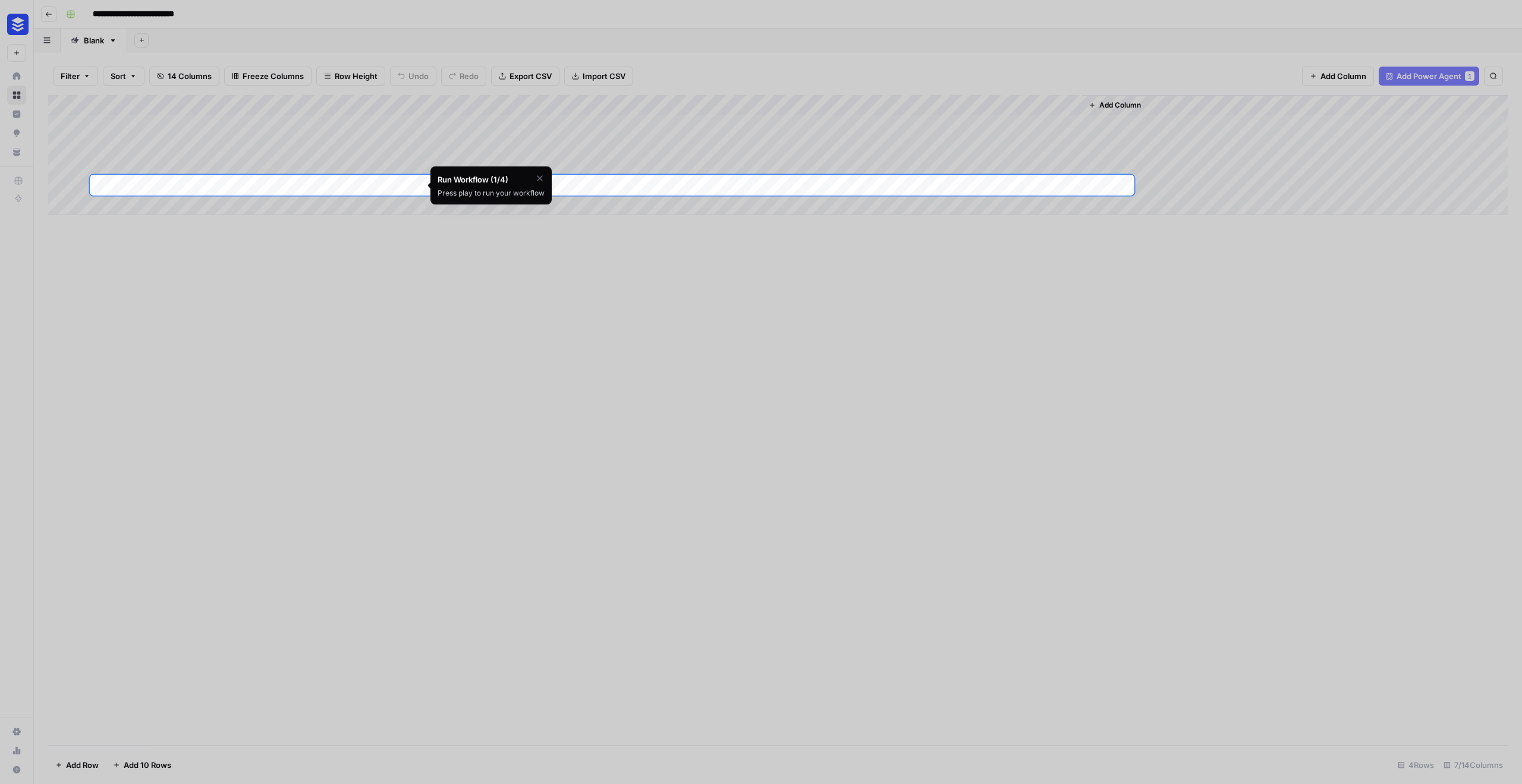
click at [365, 406] on div at bounding box center [761, 588] width 1522 height 784
click at [542, 176] on icon "button" at bounding box center [540, 178] width 10 height 10
click at [524, 210] on span "Skip Tutorial" at bounding box center [509, 208] width 38 height 10
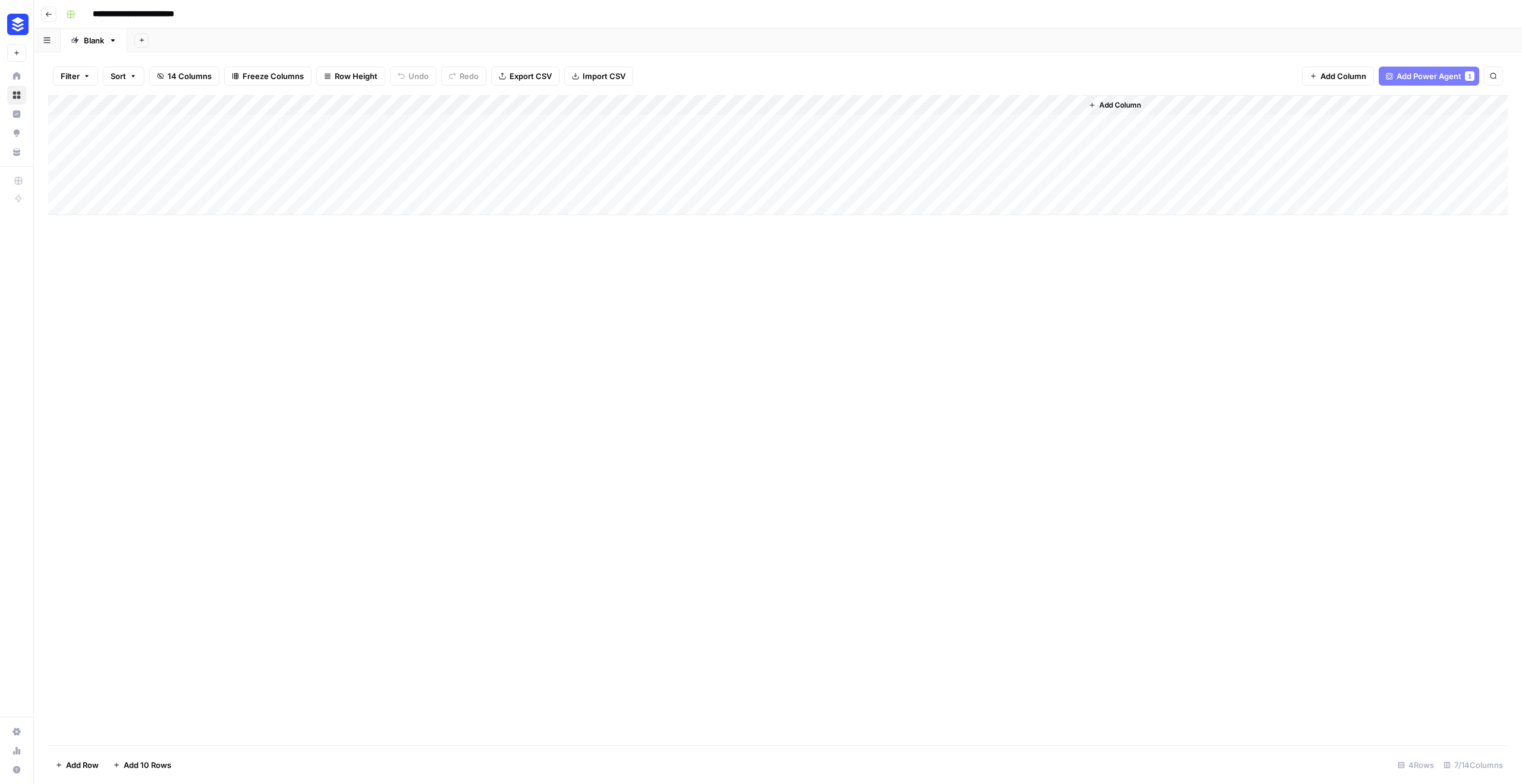
drag, startPoint x: 169, startPoint y: 124, endPoint x: 175, endPoint y: 185, distance: 61.3
click at [175, 185] on div "Add Column" at bounding box center [778, 156] width 1460 height 120
click at [184, 125] on div "Add Column" at bounding box center [778, 156] width 1460 height 120
click at [223, 280] on div "Add Column" at bounding box center [778, 420] width 1460 height 650
click at [196, 143] on div "Add Column" at bounding box center [778, 156] width 1460 height 120
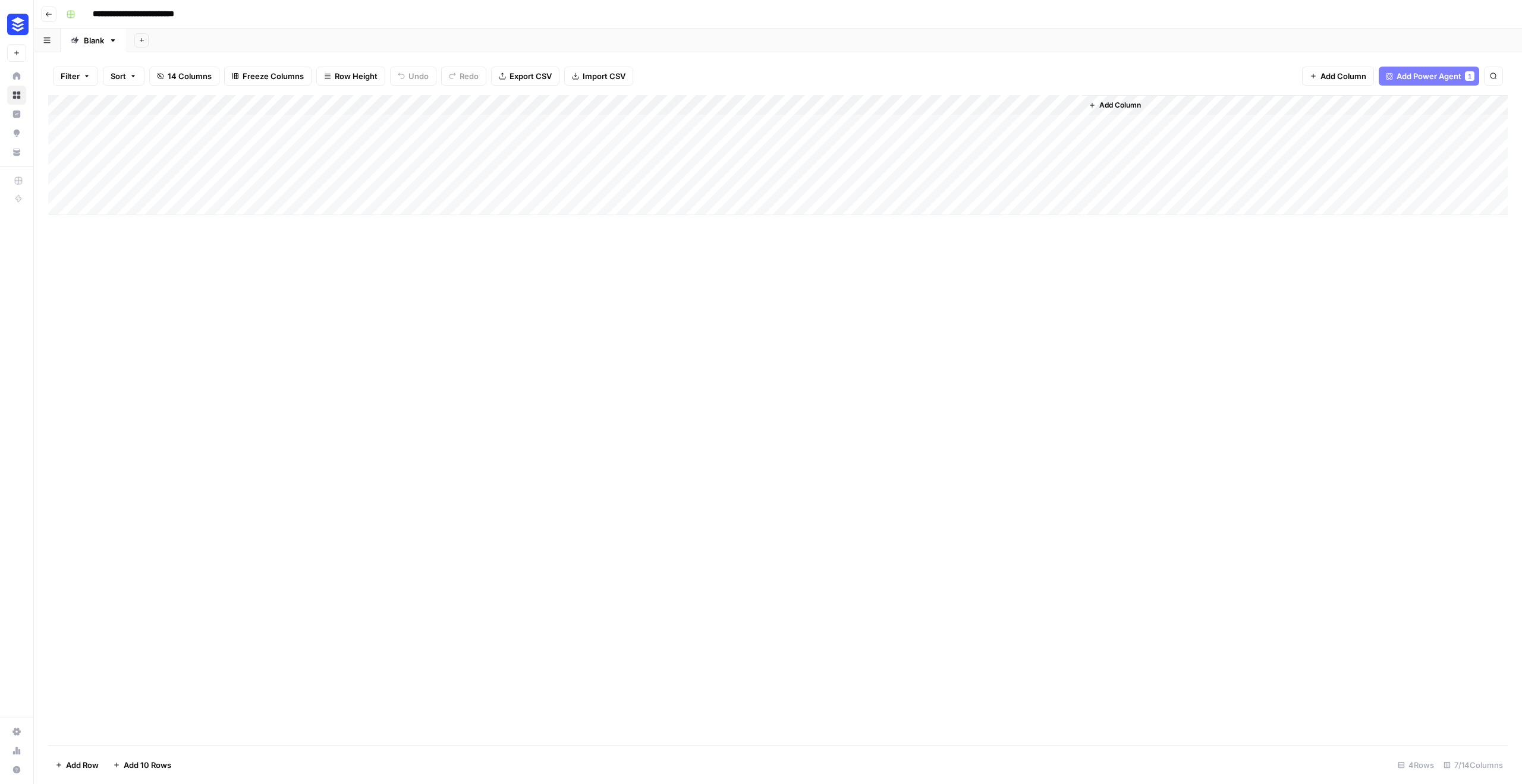
click at [197, 165] on div "Add Column" at bounding box center [778, 156] width 1460 height 120
click at [201, 196] on div "Add Column" at bounding box center [778, 156] width 1460 height 120
drag, startPoint x: 199, startPoint y: 148, endPoint x: 198, endPoint y: 185, distance: 37.0
click at [198, 185] on div "Add Column" at bounding box center [778, 165] width 1460 height 140
click at [264, 293] on div "Add Column" at bounding box center [778, 420] width 1460 height 650
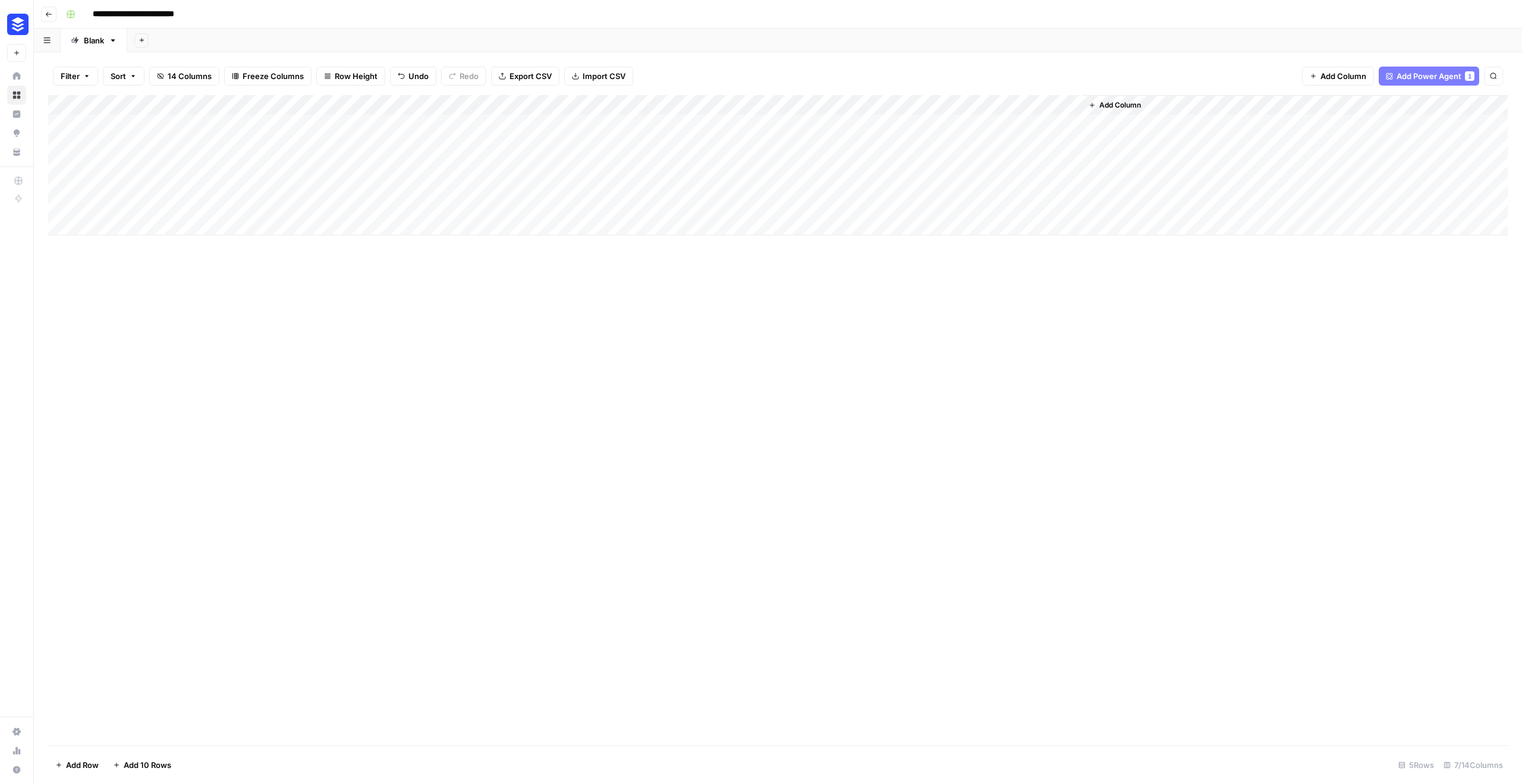
click at [177, 124] on div "Add Column" at bounding box center [778, 165] width 1460 height 140
type textarea "**********"
click at [372, 305] on div "Add Column" at bounding box center [778, 420] width 1460 height 650
click at [376, 302] on div "Add Column" at bounding box center [778, 420] width 1460 height 650
click at [506, 11] on div "**********" at bounding box center [785, 13] width 1449 height 19
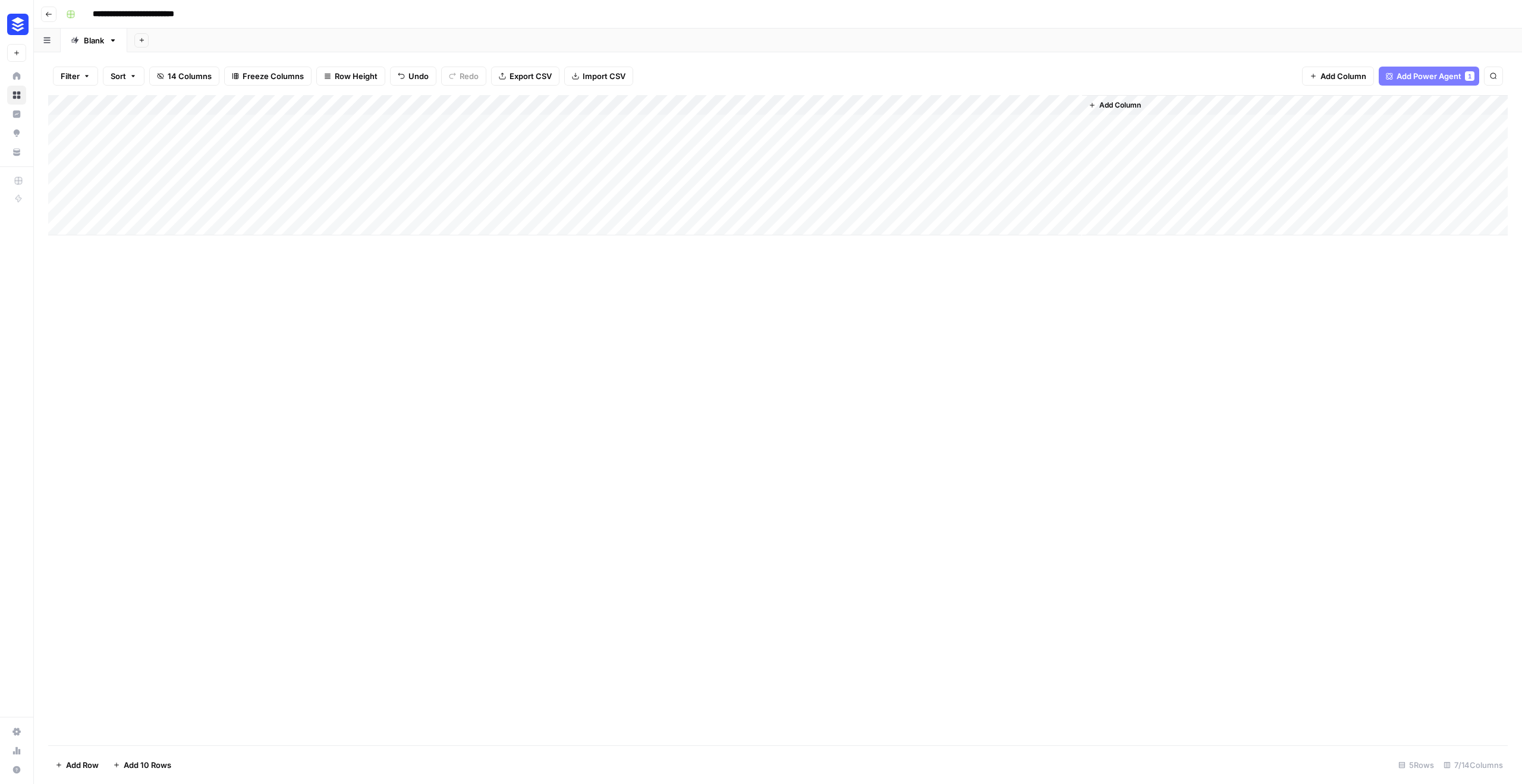
click at [336, 123] on div "Add Column" at bounding box center [778, 165] width 1460 height 140
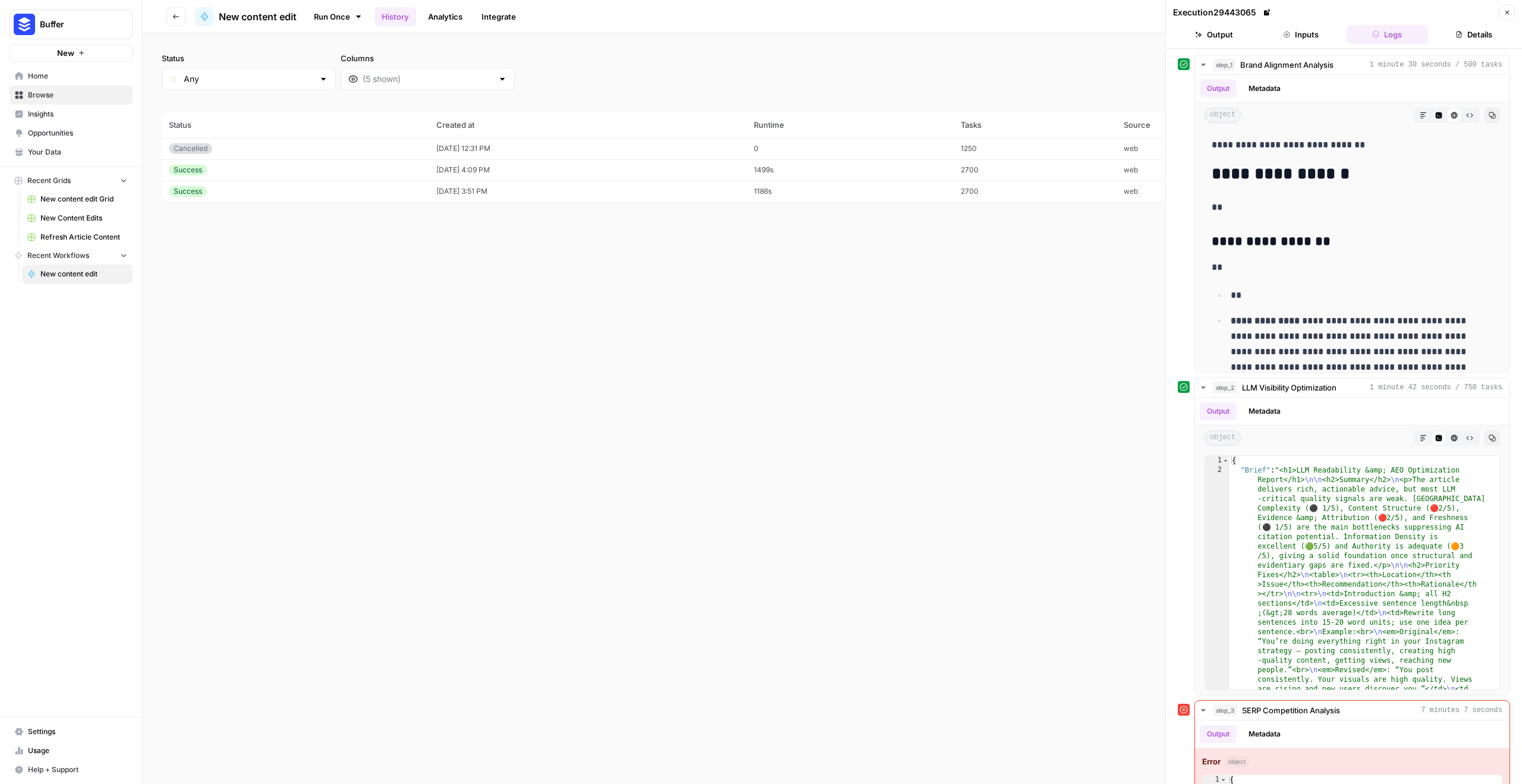
scroll to position [886, 0]
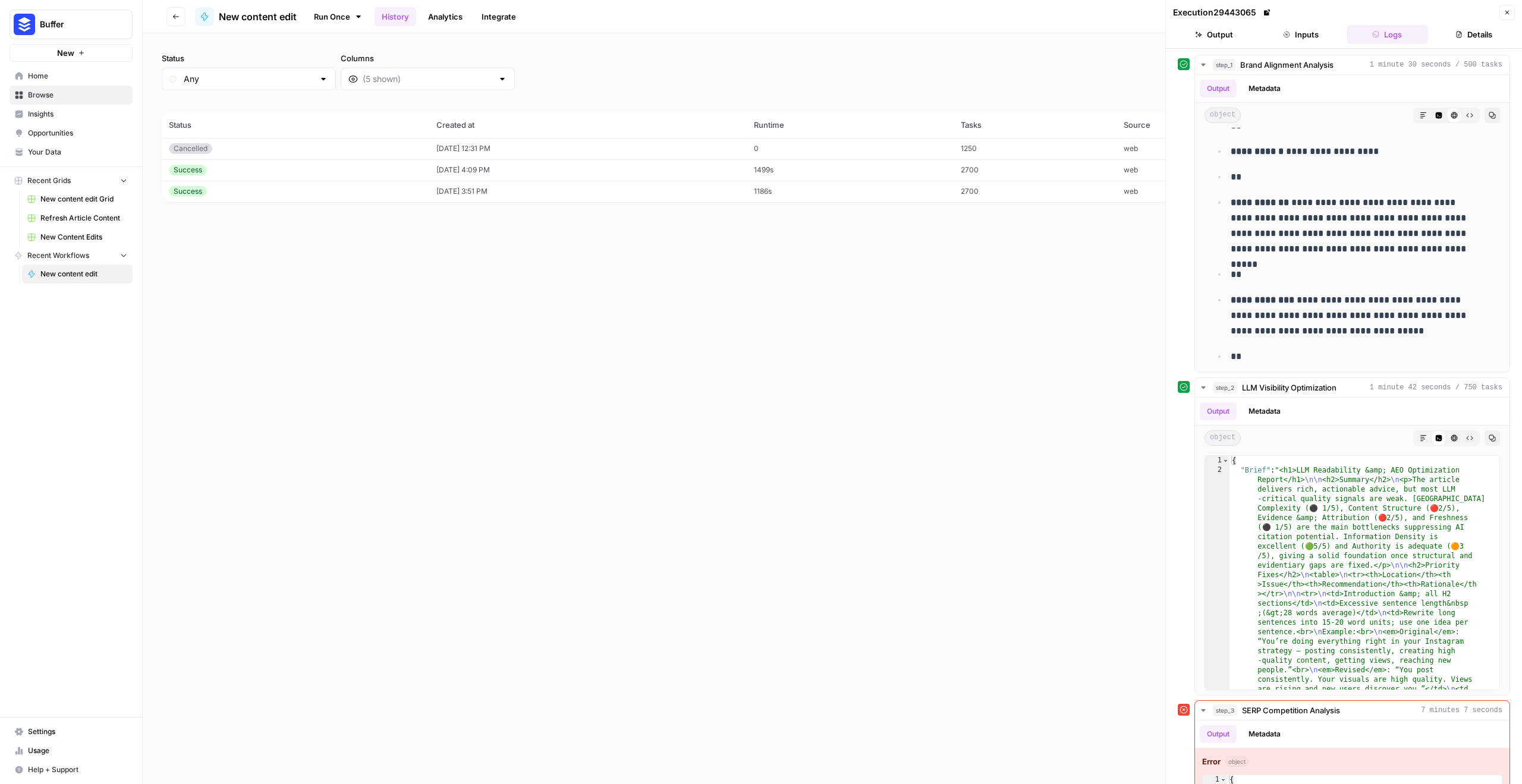
click at [44, 753] on span "Usage" at bounding box center [77, 751] width 99 height 11
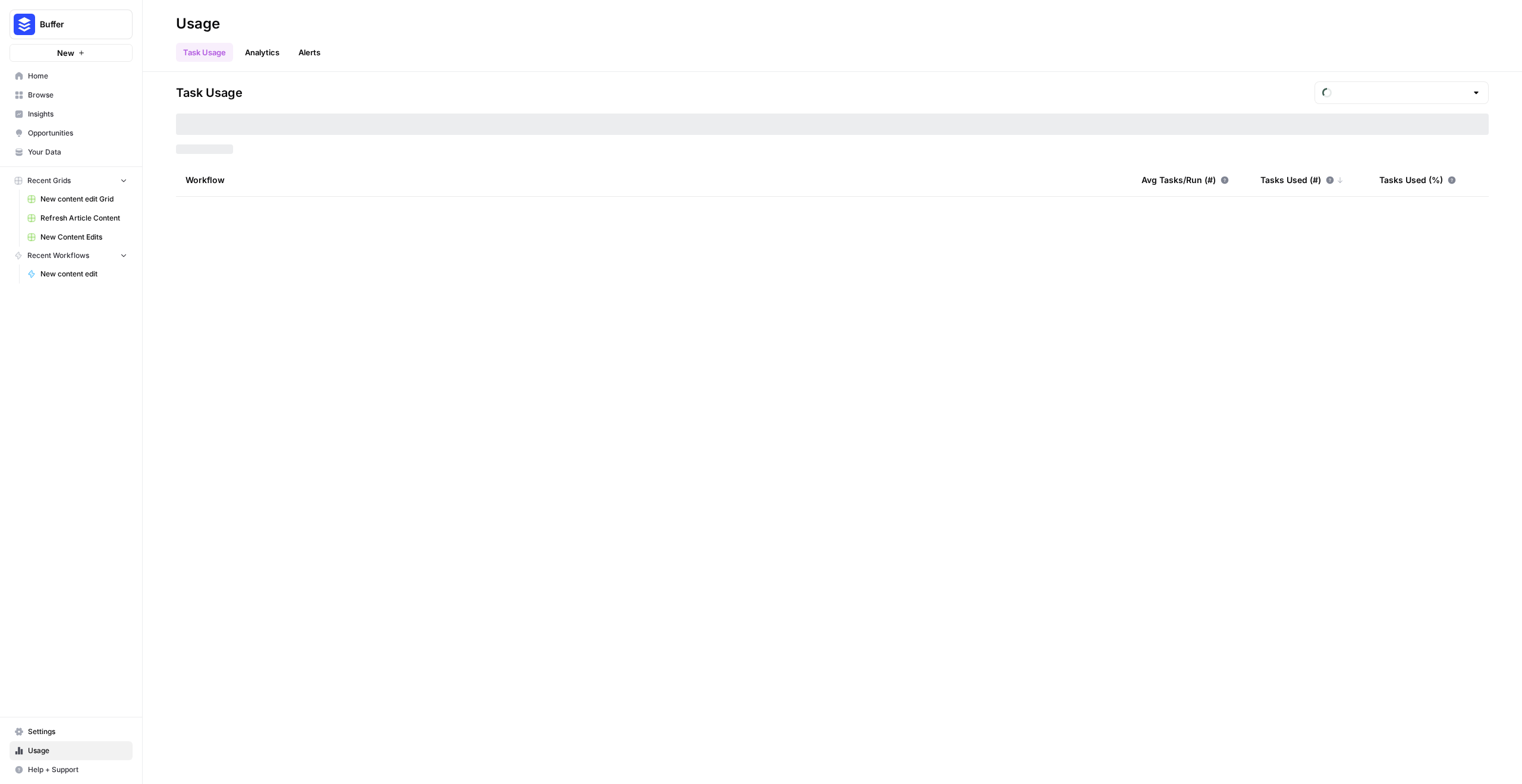
type input "September Tasks"
